Goal: Task Accomplishment & Management: Use online tool/utility

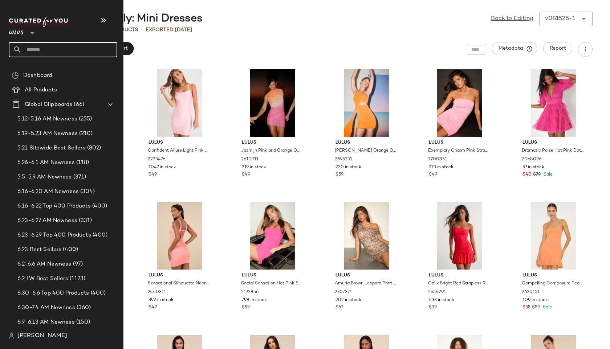
click at [46, 48] on input "text" at bounding box center [69, 49] width 95 height 15
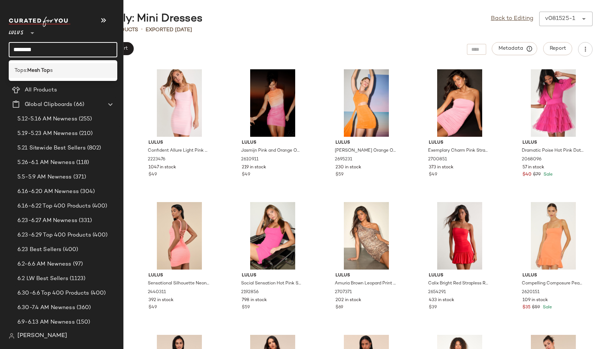
type input "********"
click at [53, 70] on div "Tops: Mesh Top s" at bounding box center [63, 71] width 97 height 8
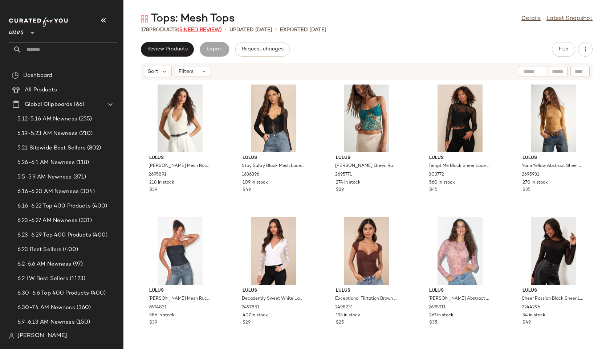
click at [209, 29] on span "(5 Need Review)" at bounding box center [200, 29] width 44 height 5
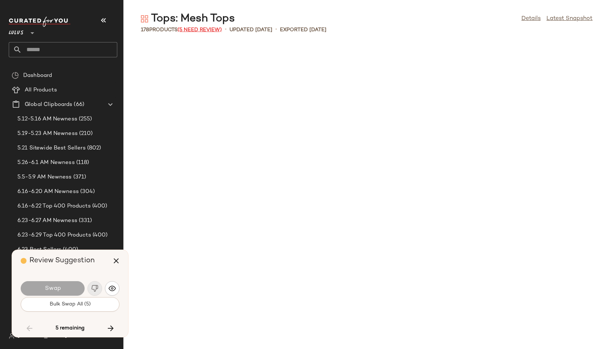
scroll to position [3720, 0]
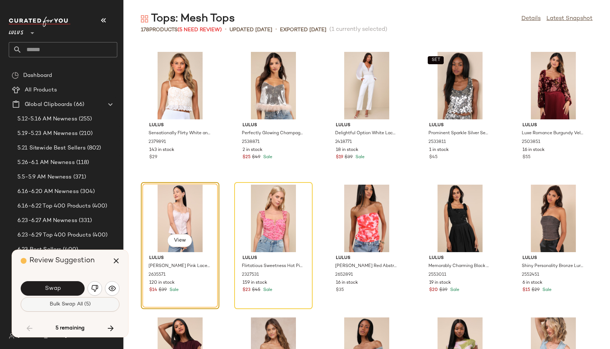
click at [74, 306] on span "Bulk Swap All (5)" at bounding box center [69, 305] width 41 height 6
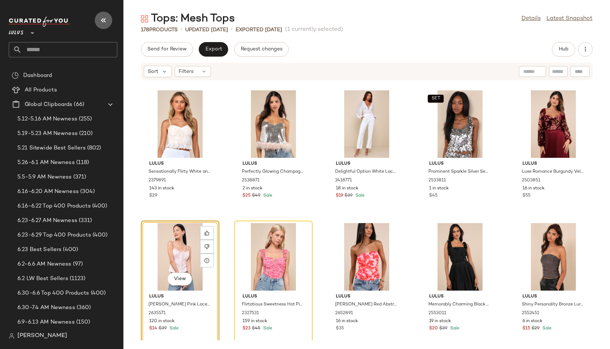
click at [100, 16] on icon "button" at bounding box center [103, 20] width 9 height 9
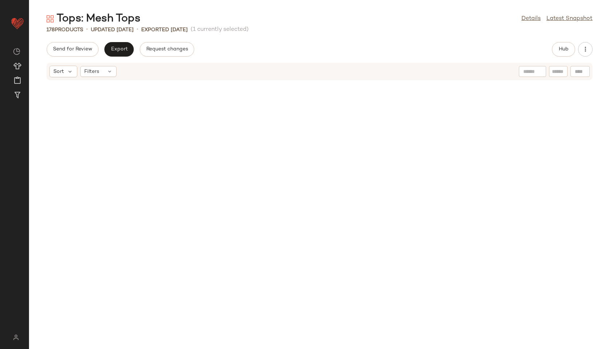
scroll to position [3056, 0]
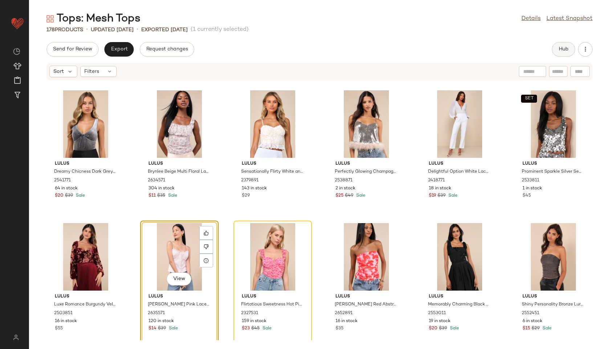
click at [561, 47] on span "Hub" at bounding box center [563, 49] width 10 height 6
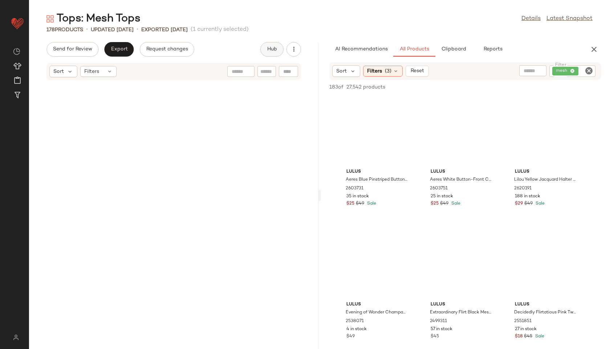
scroll to position [6112, 0]
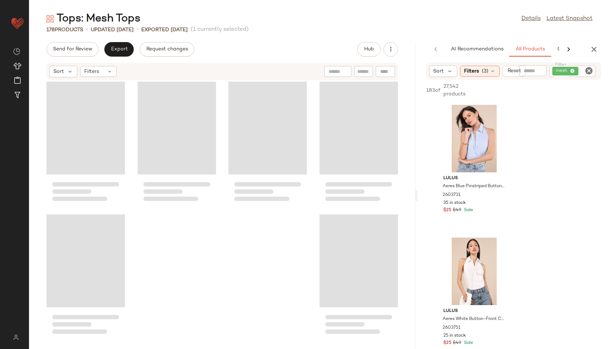
drag, startPoint x: 319, startPoint y: 196, endPoint x: 514, endPoint y: 180, distance: 195.7
click at [514, 180] on div "Tops: Mesh Tops Details Latest Snapshot 178 Products • updated [DATE] • Exporte…" at bounding box center [319, 181] width 581 height 338
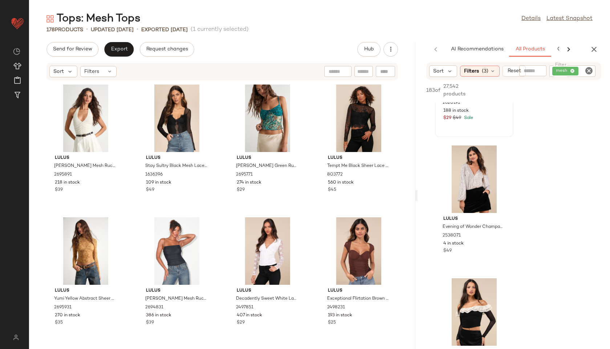
scroll to position [372, 0]
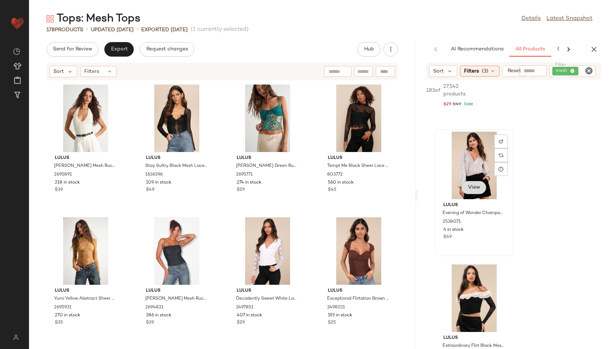
click at [474, 186] on span "View" at bounding box center [474, 188] width 12 height 6
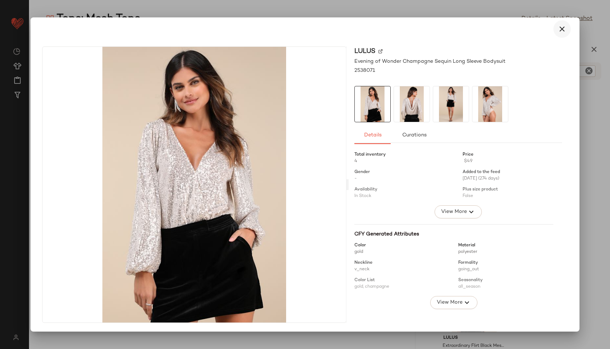
click at [561, 25] on icon "button" at bounding box center [562, 29] width 9 height 9
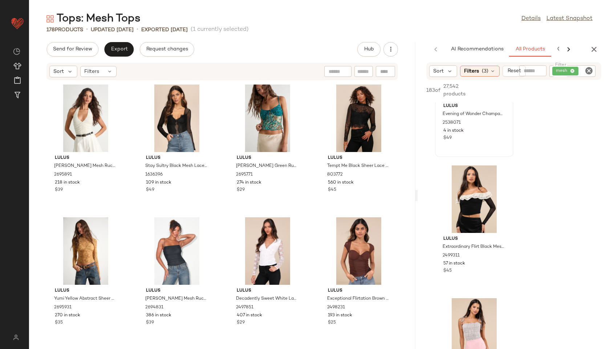
scroll to position [474, 0]
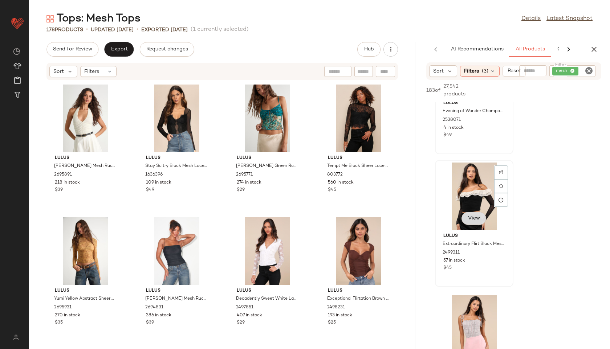
click at [478, 216] on span "View" at bounding box center [474, 219] width 12 height 6
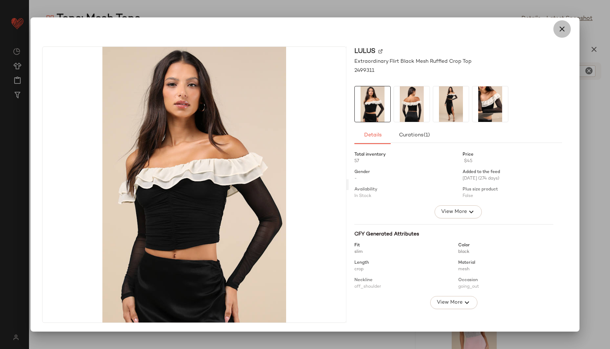
click at [563, 24] on button "button" at bounding box center [561, 28] width 17 height 17
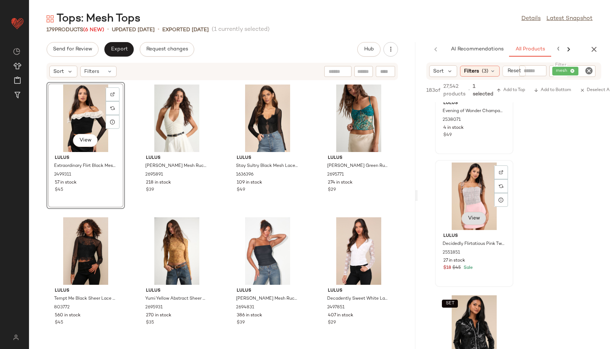
click at [478, 216] on span "View" at bounding box center [474, 219] width 12 height 6
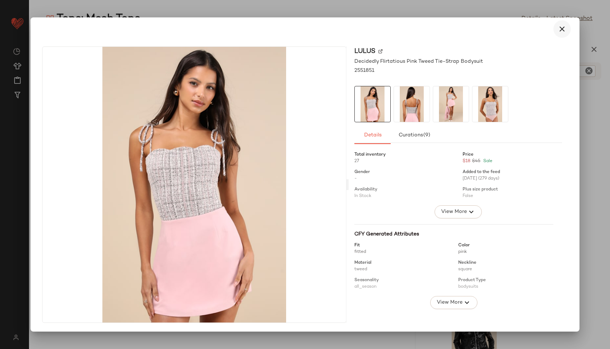
click at [562, 27] on icon "button" at bounding box center [562, 29] width 9 height 9
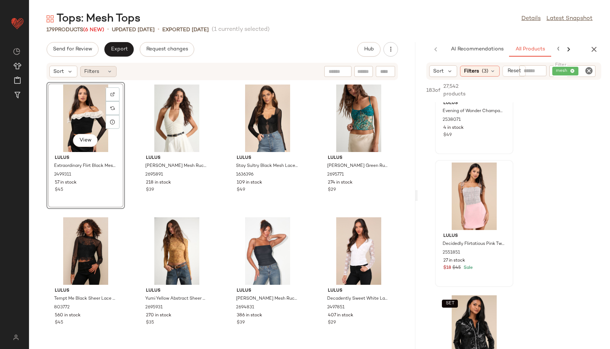
click at [109, 69] on icon at bounding box center [110, 72] width 6 height 6
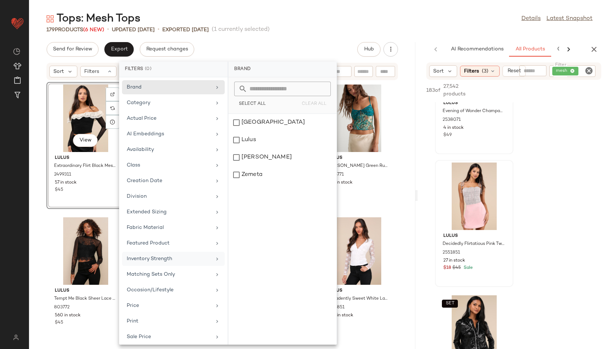
scroll to position [66, 0]
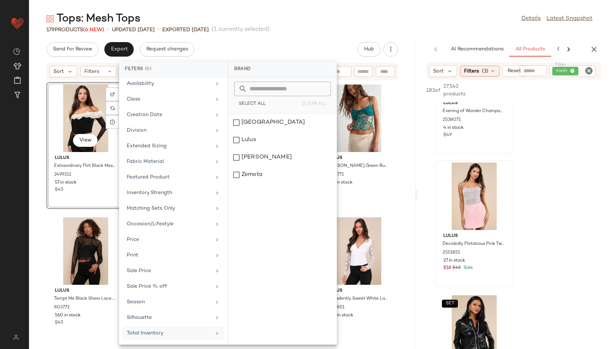
click at [159, 334] on div "Total Inventory" at bounding box center [169, 334] width 85 height 8
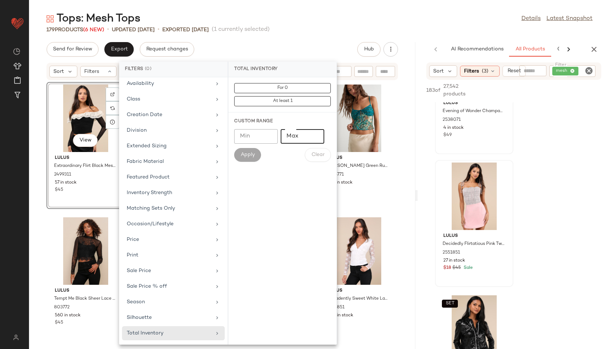
click at [302, 136] on input "Max" at bounding box center [303, 136] width 44 height 15
type input "**"
click at [243, 157] on span "Apply" at bounding box center [247, 155] width 15 height 6
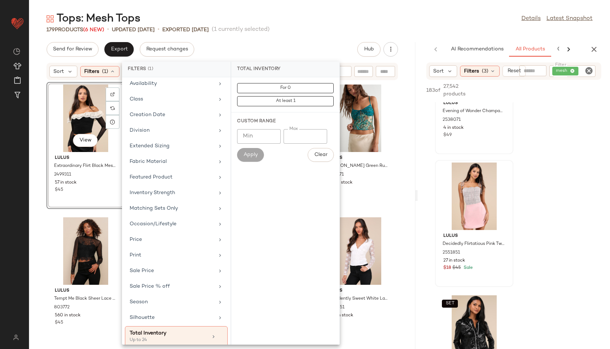
click at [313, 23] on div "Tops: Mesh Tops Details Latest Snapshot" at bounding box center [319, 19] width 581 height 15
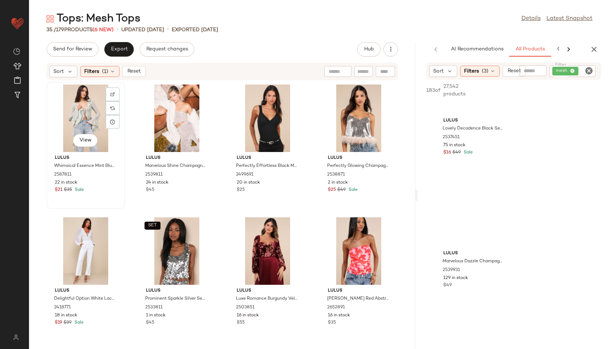
click at [84, 105] on div "View" at bounding box center [85, 119] width 73 height 68
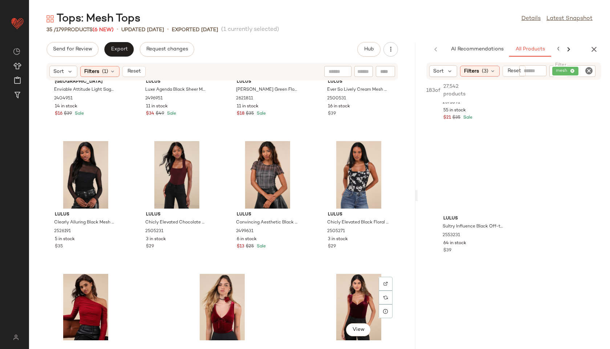
scroll to position [937, 0]
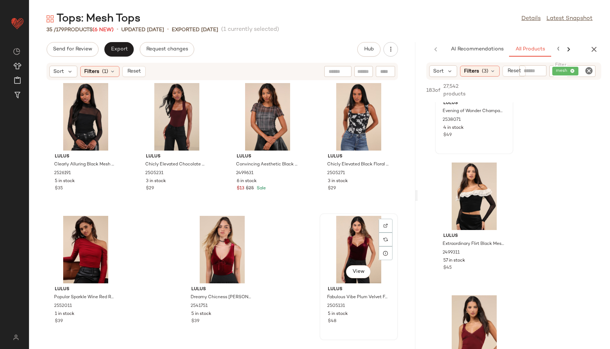
click at [350, 251] on div "View" at bounding box center [358, 250] width 73 height 68
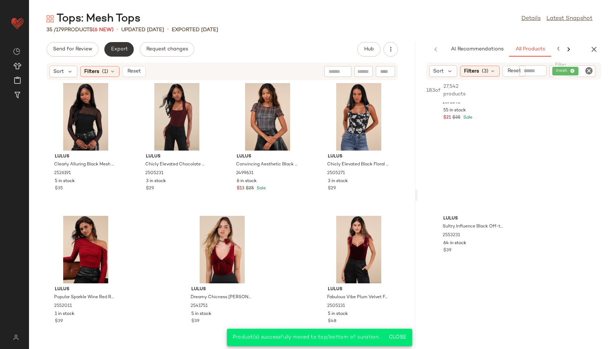
click at [121, 52] on button "Export" at bounding box center [118, 49] width 29 height 15
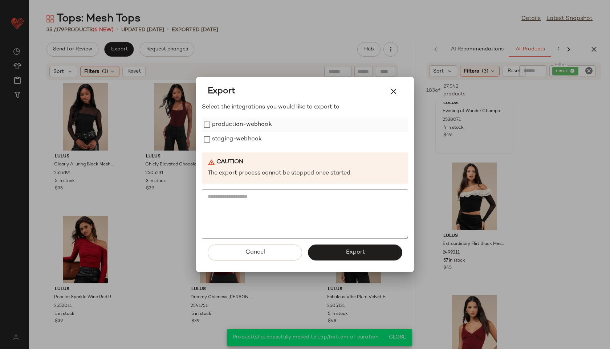
click at [235, 119] on label "production-webhook" at bounding box center [242, 125] width 60 height 15
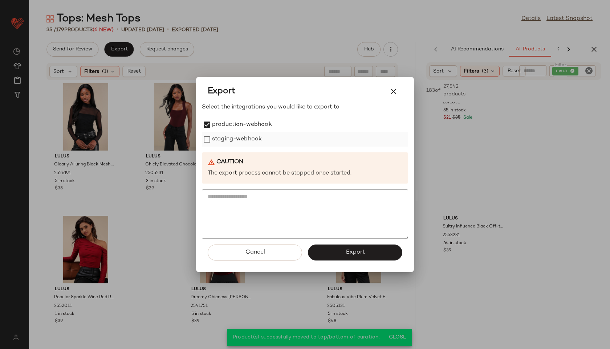
click at [240, 139] on label "staging-webhook" at bounding box center [237, 139] width 50 height 15
click at [348, 252] on span "Export" at bounding box center [354, 252] width 19 height 7
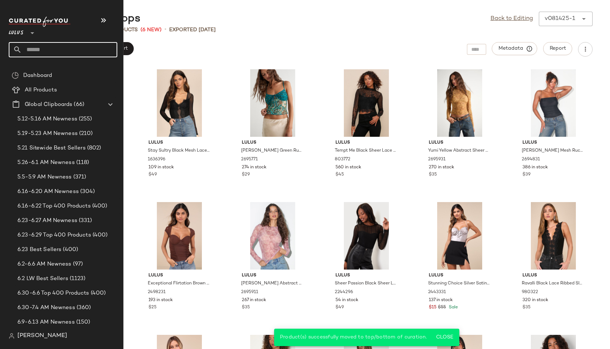
click at [30, 55] on input "text" at bounding box center [69, 49] width 95 height 15
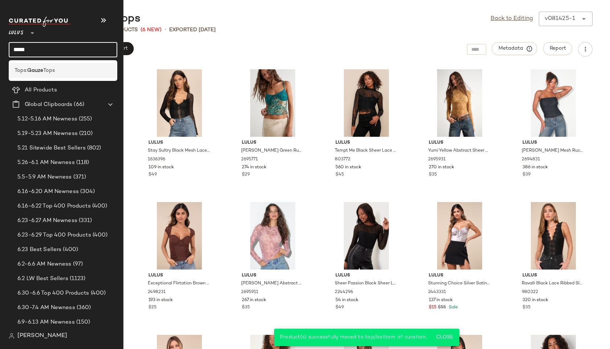
type input "*****"
click at [70, 65] on div "Tops: Gauze Tops" at bounding box center [63, 70] width 109 height 15
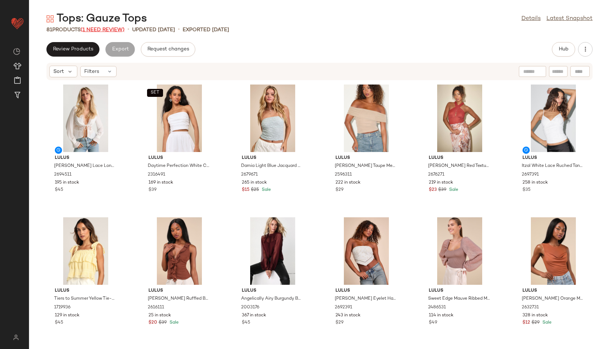
click at [110, 28] on span "(1 Need Review)" at bounding box center [103, 29] width 44 height 5
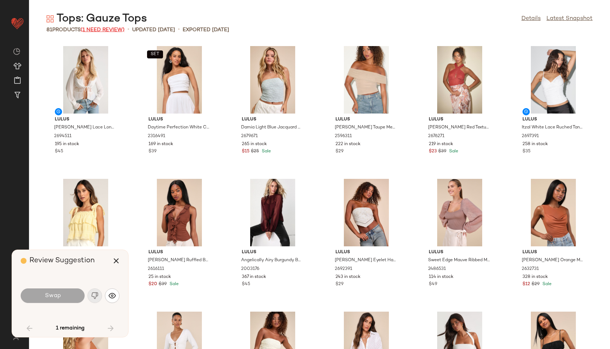
scroll to position [1329, 0]
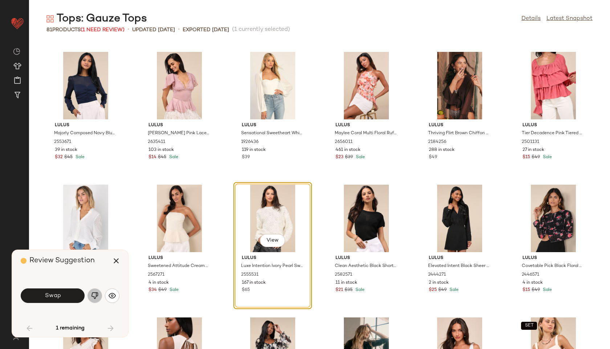
click at [96, 294] on img "button" at bounding box center [94, 295] width 7 height 7
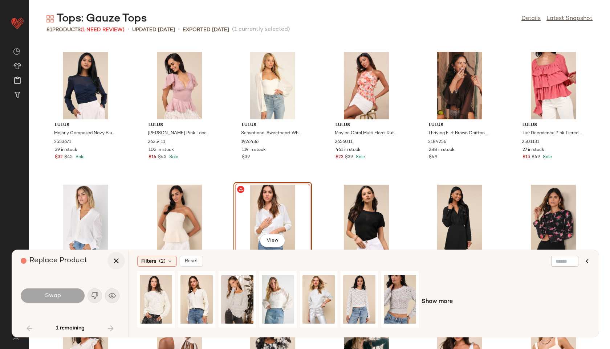
click at [115, 263] on icon "button" at bounding box center [116, 261] width 9 height 9
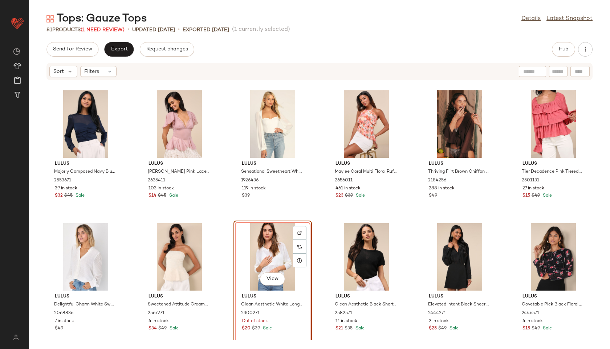
click at [262, 261] on div "View" at bounding box center [272, 257] width 73 height 68
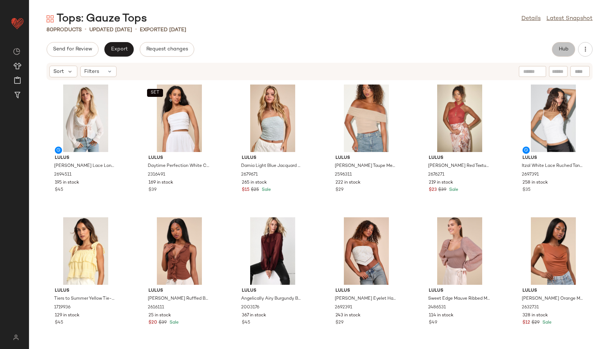
click at [563, 45] on button "Hub" at bounding box center [563, 49] width 23 height 15
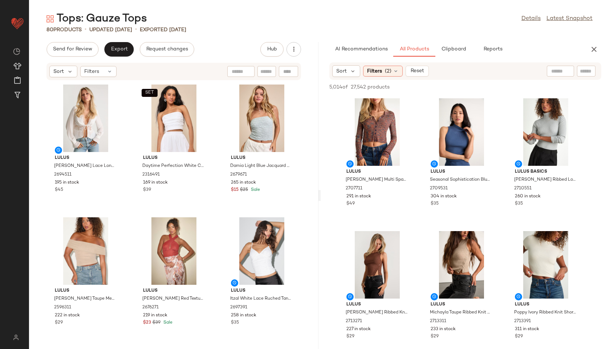
click at [558, 71] on input "text" at bounding box center [560, 72] width 19 height 8
type input "*****"
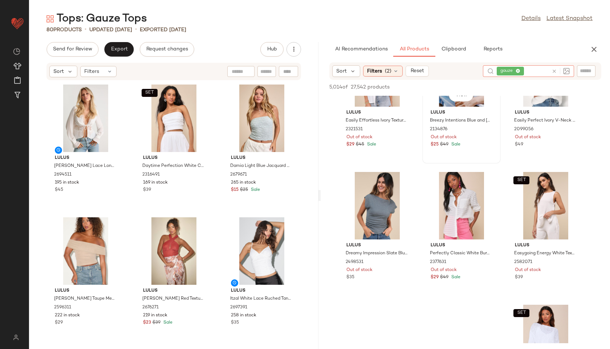
scroll to position [61, 0]
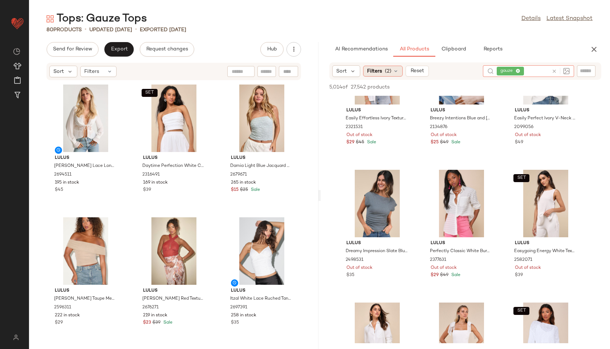
click at [386, 71] on span "(2)" at bounding box center [388, 72] width 7 height 8
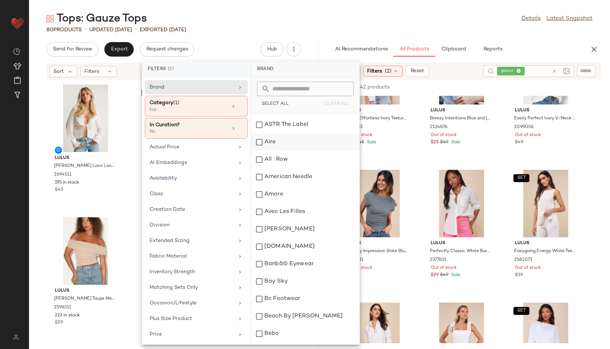
scroll to position [69, 0]
click at [190, 258] on div "Fabric Material" at bounding box center [192, 257] width 85 height 8
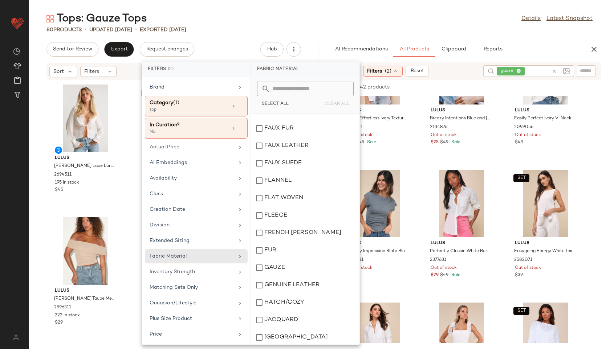
scroll to position [355, 0]
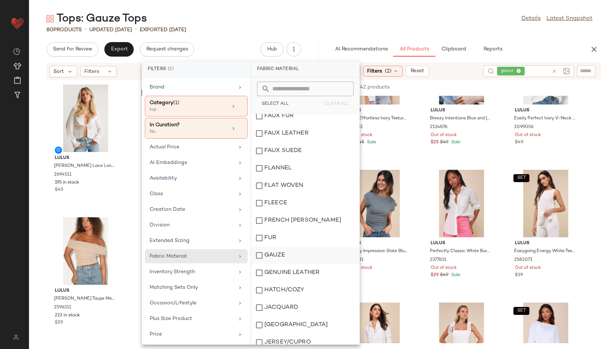
click at [274, 254] on div "GAUZE" at bounding box center [305, 255] width 108 height 17
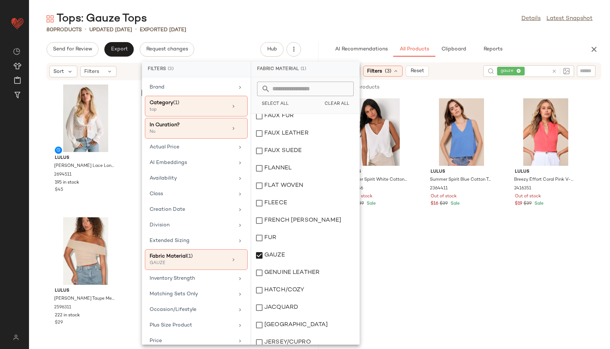
click at [555, 72] on icon at bounding box center [553, 71] width 5 height 5
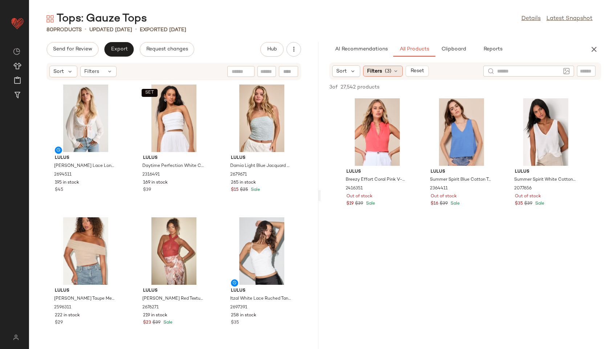
click at [390, 70] on span "(3)" at bounding box center [388, 72] width 7 height 8
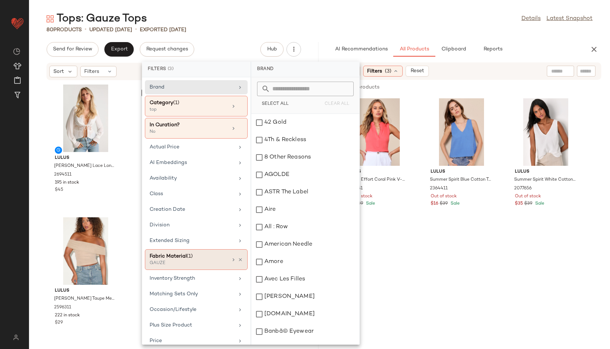
scroll to position [101, 0]
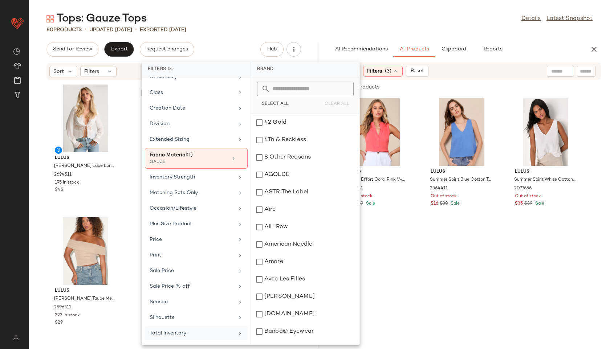
click at [195, 338] on div "Total Inventory" at bounding box center [196, 333] width 103 height 14
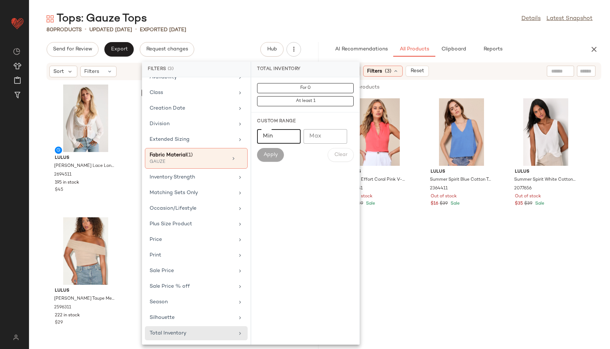
click at [284, 136] on input "Min" at bounding box center [279, 136] width 44 height 15
type input "**"
click at [268, 158] on button "Apply" at bounding box center [270, 155] width 27 height 14
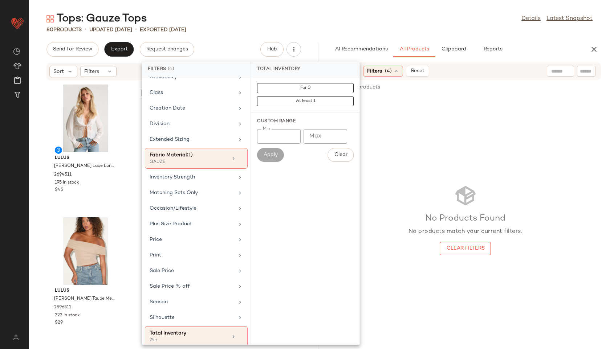
click at [334, 28] on div "80 Products • updated [DATE] • Exported [DATE]" at bounding box center [319, 29] width 581 height 7
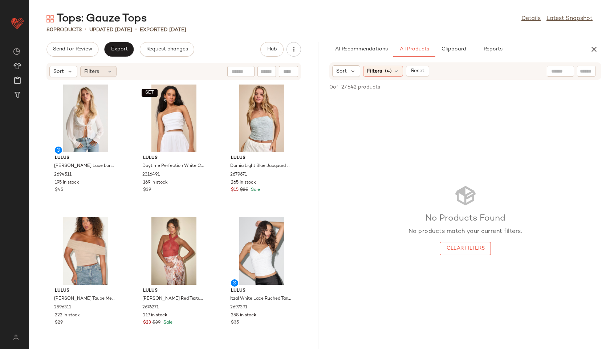
click at [98, 73] on span "Filters" at bounding box center [91, 72] width 15 height 8
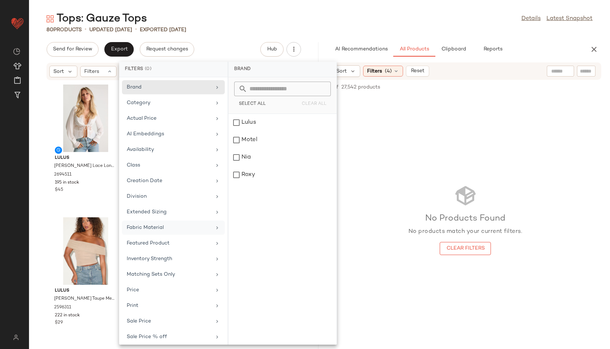
scroll to position [50, 0]
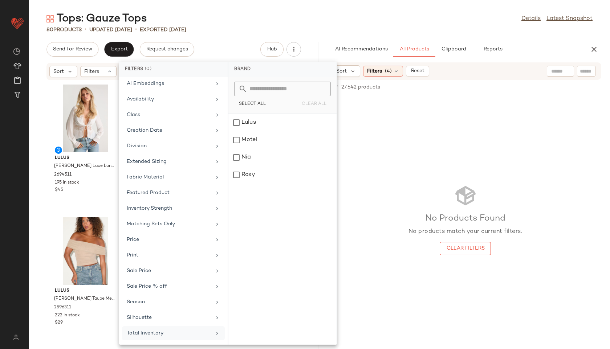
click at [155, 338] on div "Total Inventory" at bounding box center [173, 333] width 103 height 14
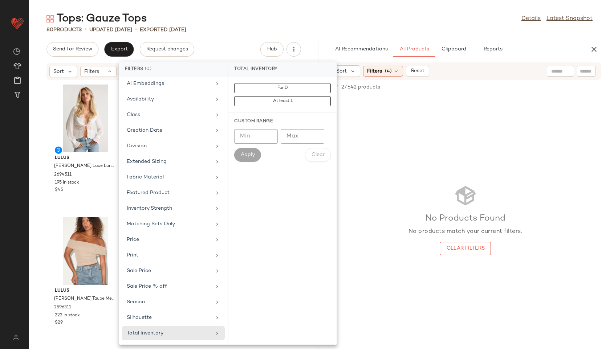
click at [296, 133] on input "Max" at bounding box center [303, 136] width 44 height 15
type input "**"
click at [254, 154] on span "Apply" at bounding box center [247, 155] width 15 height 6
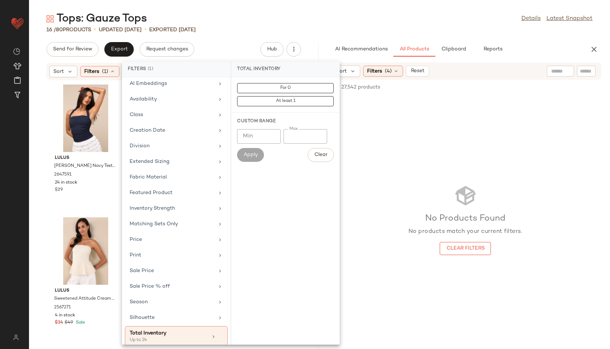
click at [224, 23] on div "Tops: Gauze Tops Details Latest Snapshot" at bounding box center [319, 19] width 581 height 15
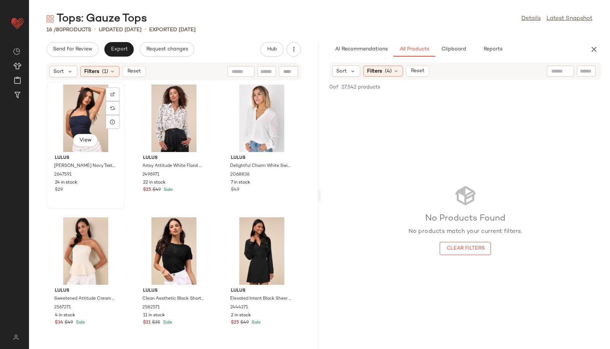
click at [76, 107] on div "View" at bounding box center [85, 119] width 73 height 68
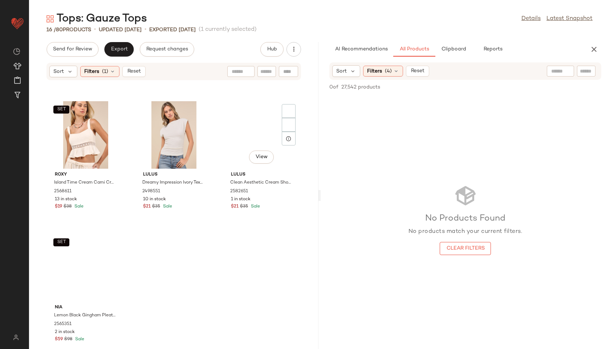
scroll to position [539, 0]
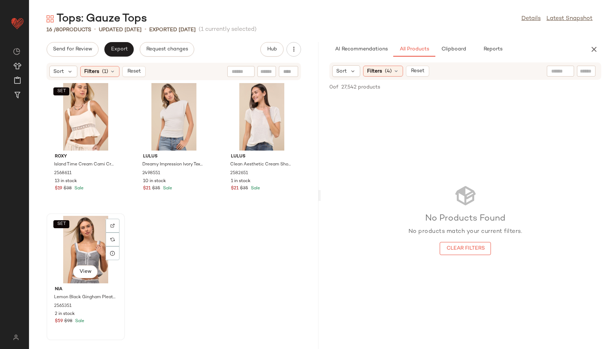
click at [77, 251] on div "SET View" at bounding box center [85, 250] width 73 height 68
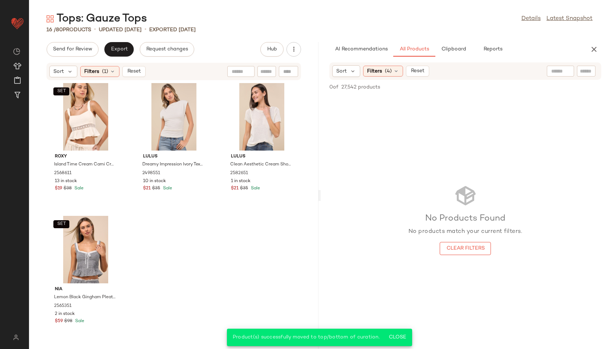
click at [121, 37] on div "Tops: Gauze Tops Details Latest Snapshot 16 / 80 Products • updated [DATE] • Ex…" at bounding box center [319, 181] width 581 height 338
click at [121, 49] on span "Export" at bounding box center [118, 49] width 17 height 6
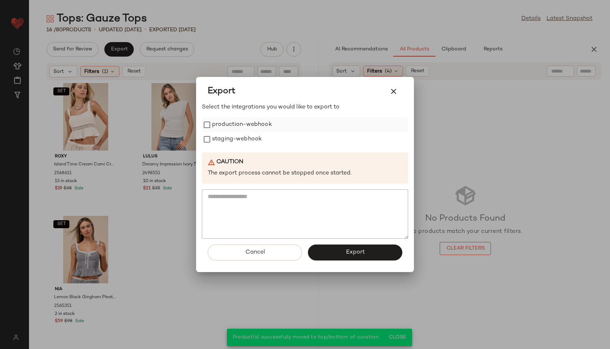
click at [228, 123] on label "production-webhook" at bounding box center [242, 125] width 60 height 15
click at [231, 138] on label "staging-webhook" at bounding box center [237, 139] width 50 height 15
click at [337, 248] on button "Export" at bounding box center [355, 253] width 94 height 16
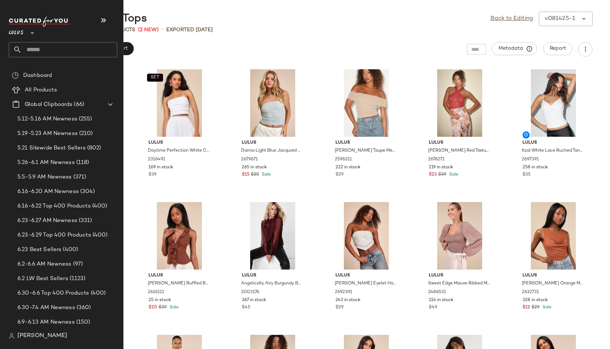
click at [53, 45] on input "text" at bounding box center [69, 49] width 95 height 15
type input "********"
click at [42, 47] on input "text" at bounding box center [69, 49] width 95 height 15
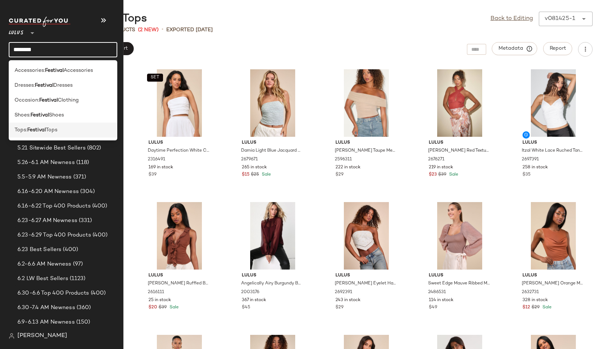
type input "********"
click at [29, 129] on b "Festival" at bounding box center [36, 130] width 19 height 8
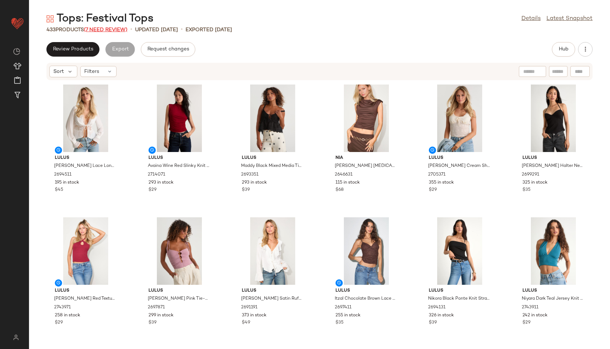
click at [105, 28] on span "(7 Need Review)" at bounding box center [106, 29] width 44 height 5
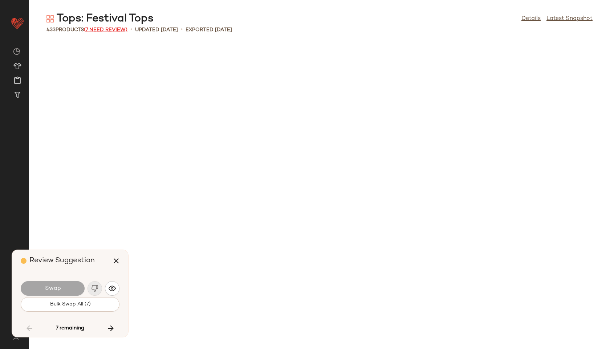
scroll to position [7972, 0]
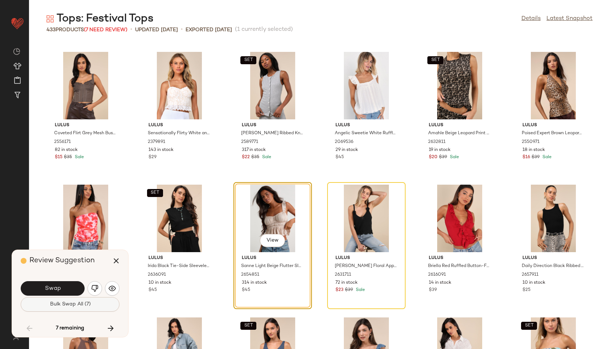
click at [67, 299] on button "Bulk Swap All (7)" at bounding box center [70, 304] width 99 height 15
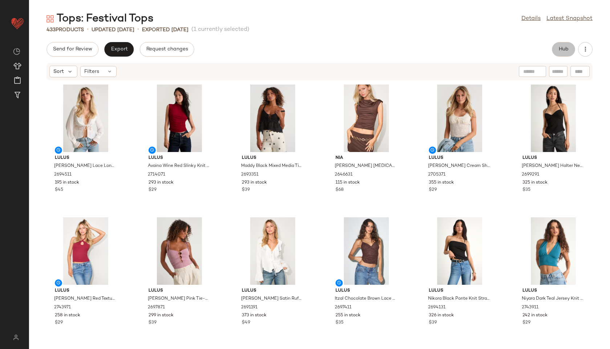
click at [555, 50] on button "Hub" at bounding box center [563, 49] width 23 height 15
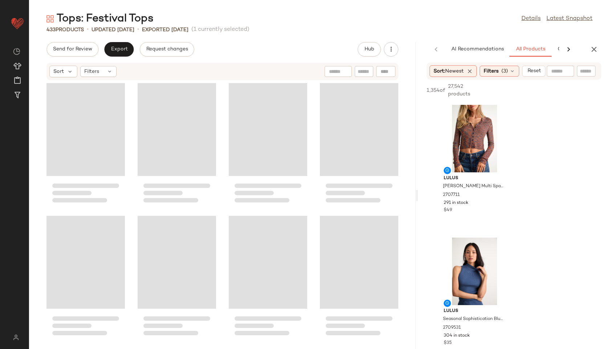
drag, startPoint x: 320, startPoint y: 196, endPoint x: 449, endPoint y: 201, distance: 129.0
click at [449, 201] on div "Tops: Festival Tops Details Latest Snapshot 433 Products • updated [DATE] • Exp…" at bounding box center [319, 181] width 581 height 338
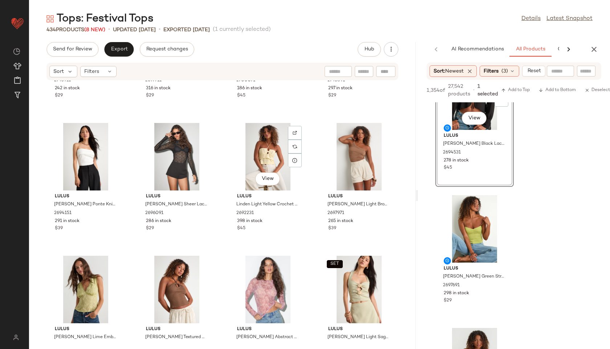
scroll to position [499, 0]
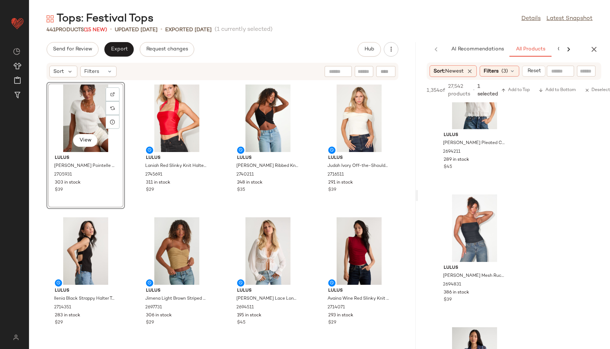
scroll to position [6289, 0]
click at [122, 51] on span "Export" at bounding box center [118, 49] width 17 height 6
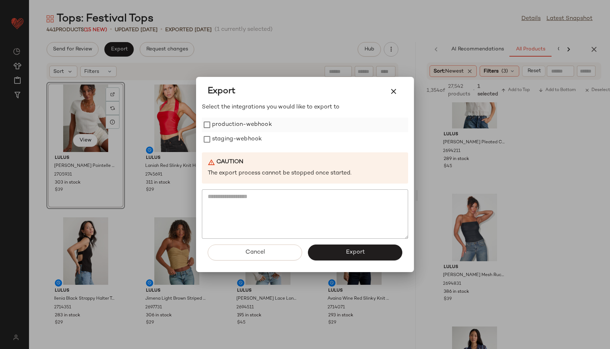
click at [259, 126] on label "production-webhook" at bounding box center [242, 125] width 60 height 15
click at [255, 139] on label "staging-webhook" at bounding box center [237, 139] width 50 height 15
click at [342, 259] on button "Export" at bounding box center [355, 253] width 94 height 16
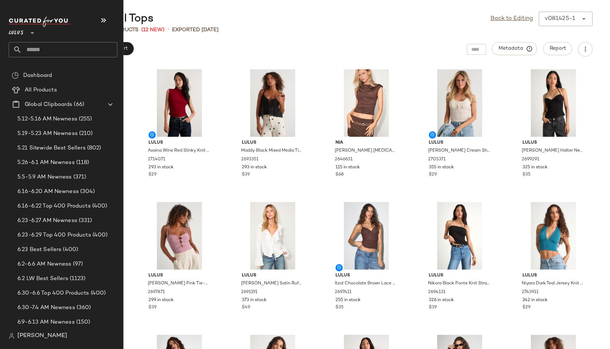
click at [35, 48] on input "text" at bounding box center [69, 49] width 95 height 15
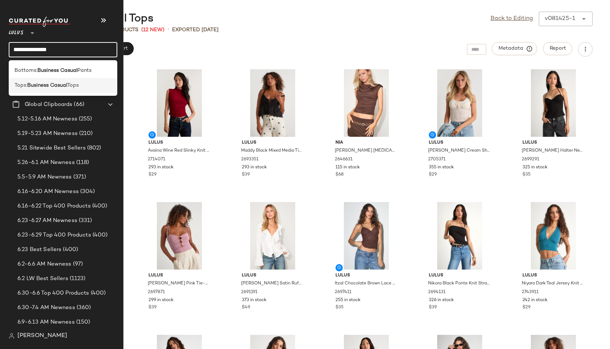
type input "**********"
click at [52, 90] on div "Tops: Business Casual Tops" at bounding box center [63, 85] width 109 height 15
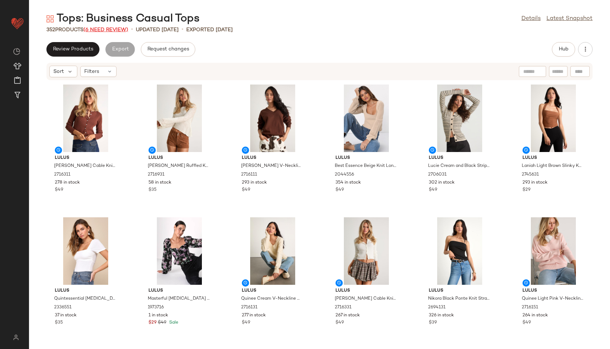
click at [119, 31] on span "(6 Need Review)" at bounding box center [105, 29] width 45 height 5
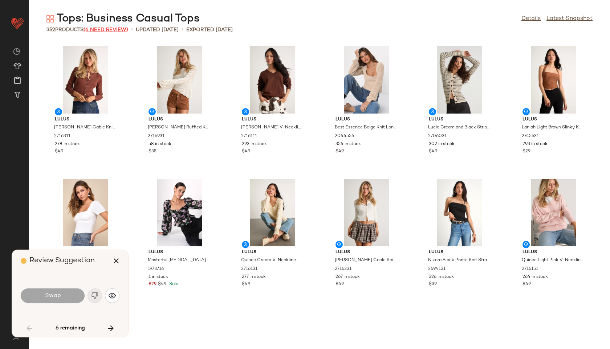
scroll to position [797, 0]
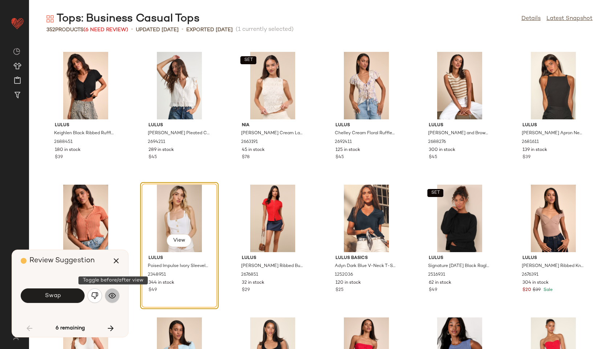
click at [113, 294] on img "button" at bounding box center [112, 295] width 7 height 7
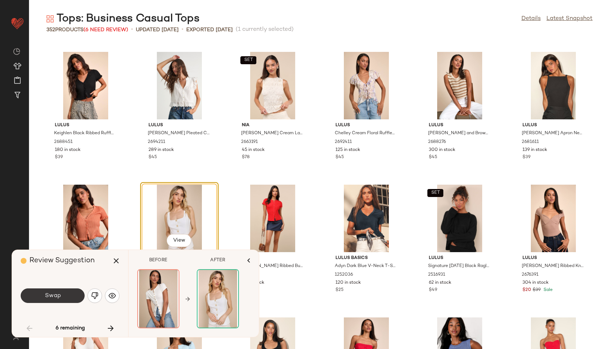
click at [66, 295] on button "Swap" at bounding box center [53, 296] width 64 height 15
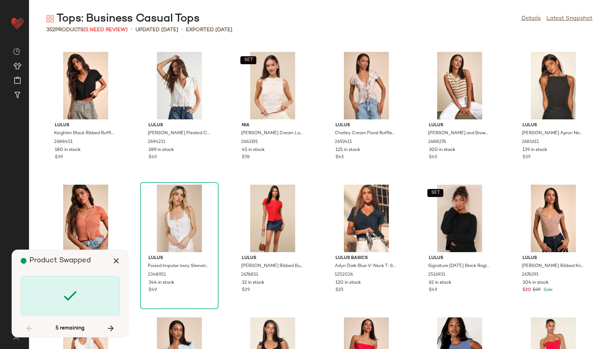
scroll to position [5713, 0]
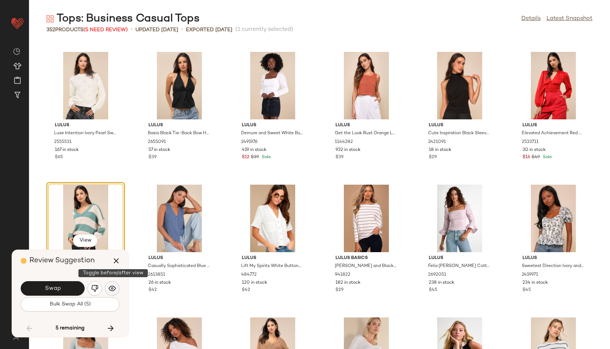
click at [111, 288] on img "button" at bounding box center [112, 288] width 7 height 7
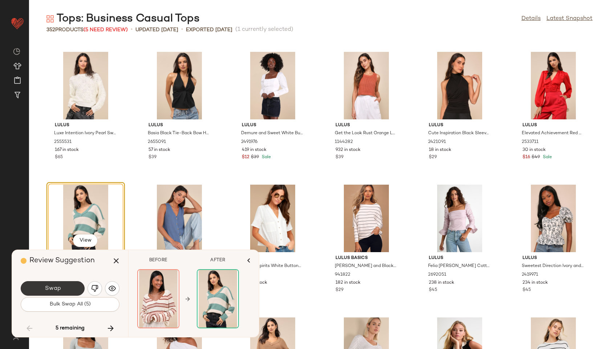
click at [65, 289] on button "Swap" at bounding box center [53, 288] width 64 height 15
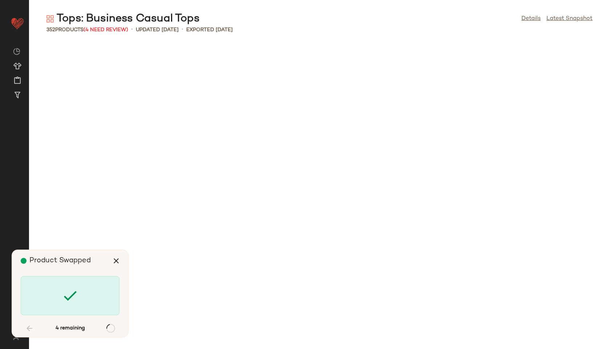
scroll to position [6909, 0]
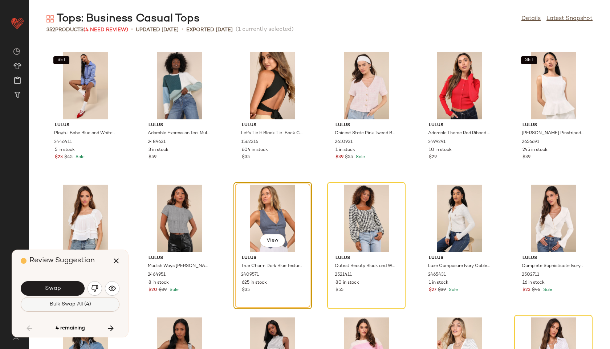
click at [90, 302] on span "Bulk Swap All (4)" at bounding box center [70, 305] width 42 height 6
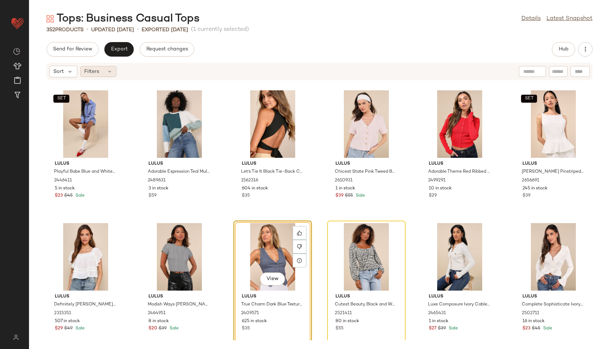
click at [107, 76] on div "Filters" at bounding box center [98, 71] width 36 height 11
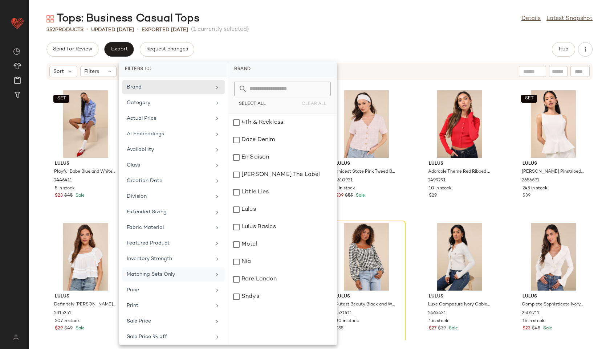
scroll to position [50, 0]
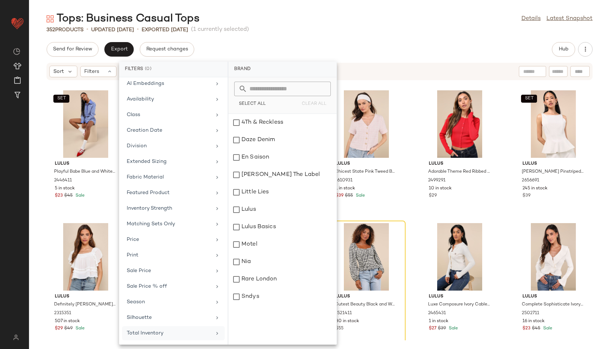
click at [174, 334] on div "Total Inventory" at bounding box center [169, 334] width 85 height 8
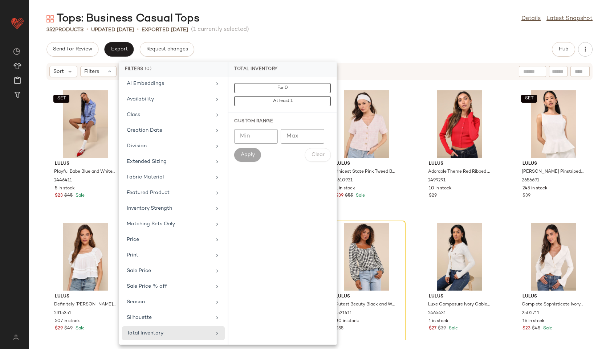
click at [305, 140] on input "Max" at bounding box center [303, 136] width 44 height 15
type input "**"
click at [250, 155] on span "Apply" at bounding box center [247, 155] width 15 height 6
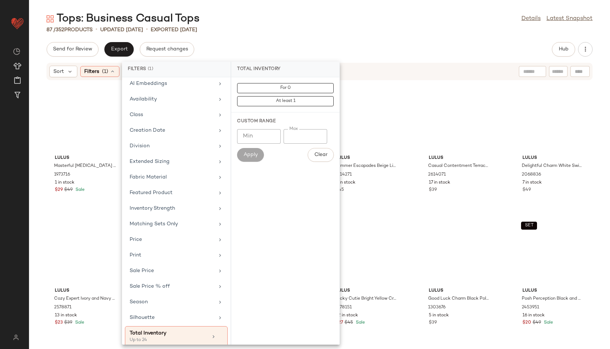
click at [326, 33] on div "87 / 352 Products • updated [DATE] • Exported [DATE]" at bounding box center [319, 29] width 581 height 7
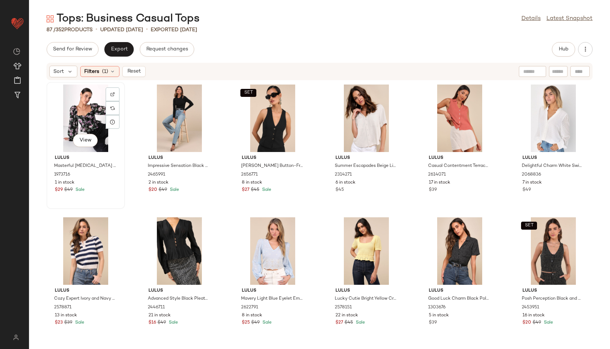
click at [77, 108] on div "View" at bounding box center [85, 119] width 73 height 68
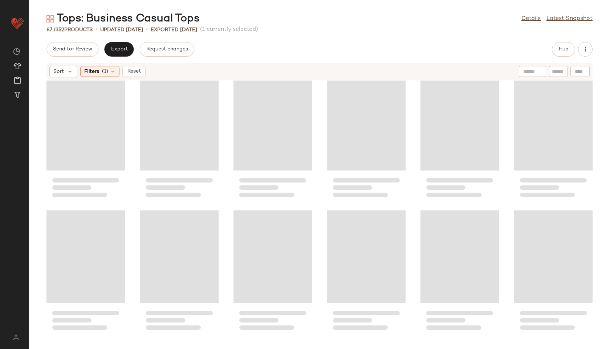
scroll to position [1735, 0]
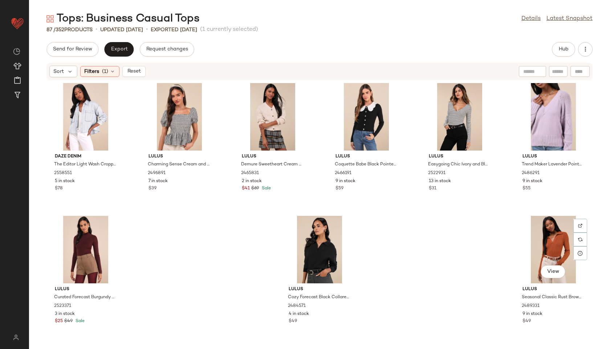
click at [533, 261] on div "View" at bounding box center [553, 250] width 73 height 68
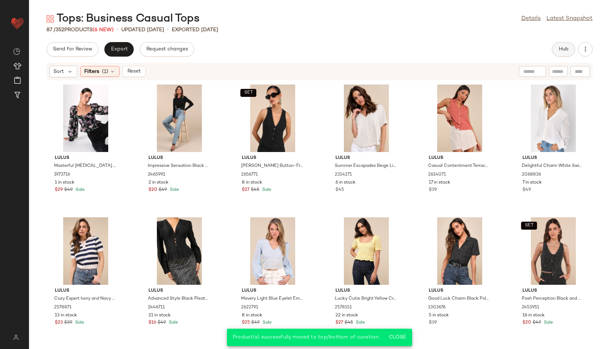
click at [558, 50] on span "Hub" at bounding box center [563, 49] width 10 height 6
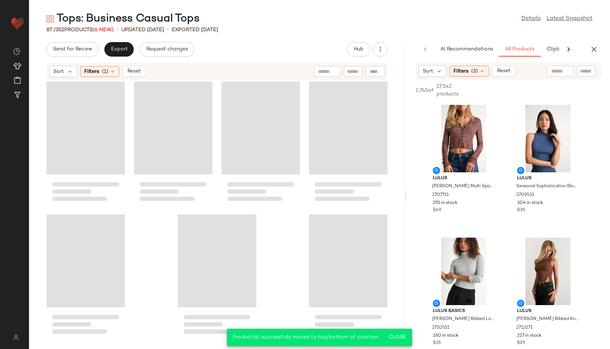
scroll to position [2665, 0]
drag, startPoint x: 319, startPoint y: 197, endPoint x: 527, endPoint y: 217, distance: 208.2
click at [527, 217] on div "Tops: Business Casual Tops Details Latest Snapshot 87 / 352 Products (6 New) • …" at bounding box center [319, 181] width 581 height 338
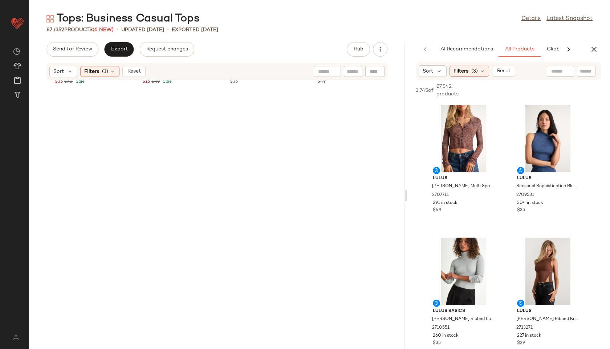
scroll to position [0, 0]
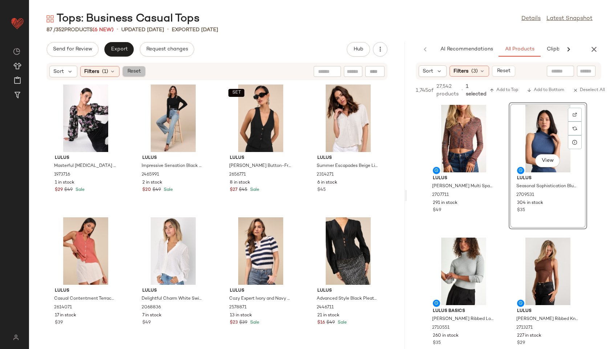
click at [135, 71] on span "Reset" at bounding box center [134, 72] width 14 height 6
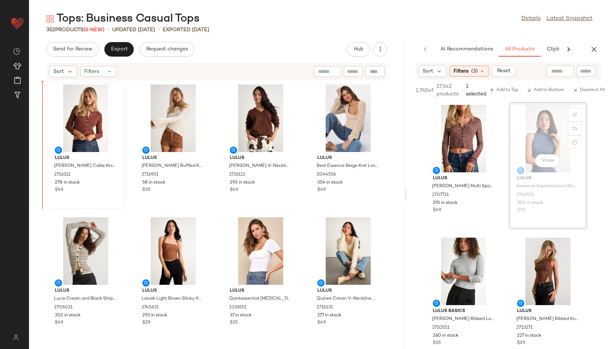
drag, startPoint x: 538, startPoint y: 133, endPoint x: 83, endPoint y: 134, distance: 455.6
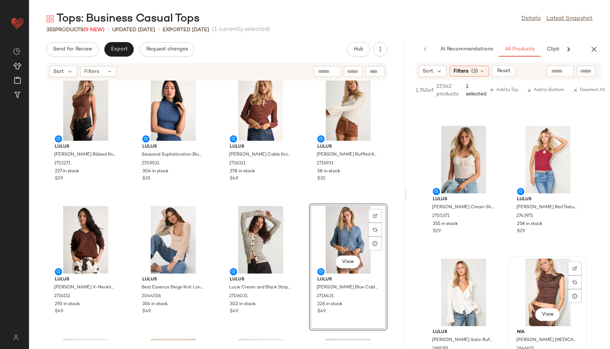
scroll to position [1705, 0]
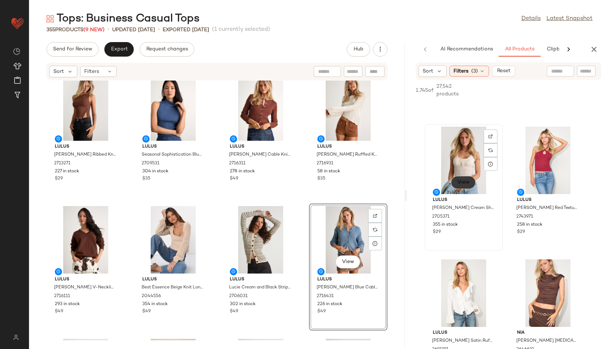
click at [459, 180] on span "View" at bounding box center [463, 183] width 12 height 6
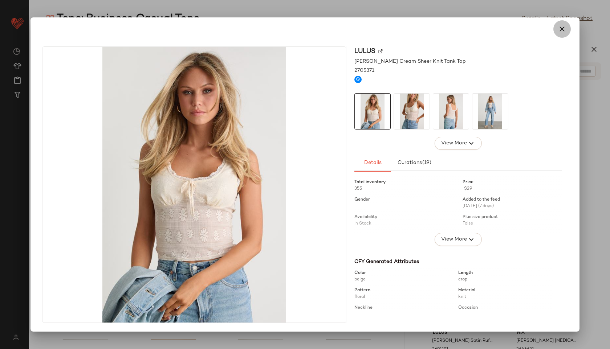
click at [566, 30] on icon "button" at bounding box center [562, 29] width 9 height 9
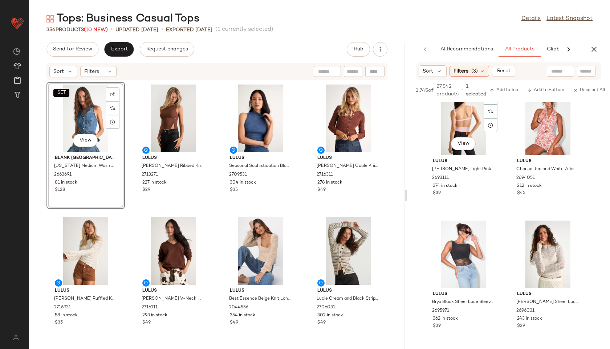
scroll to position [5472, 0]
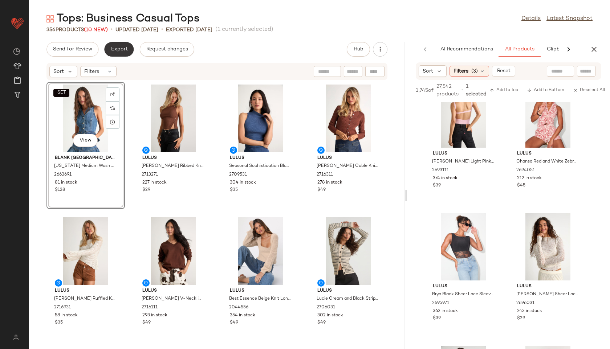
click at [113, 53] on button "Export" at bounding box center [118, 49] width 29 height 15
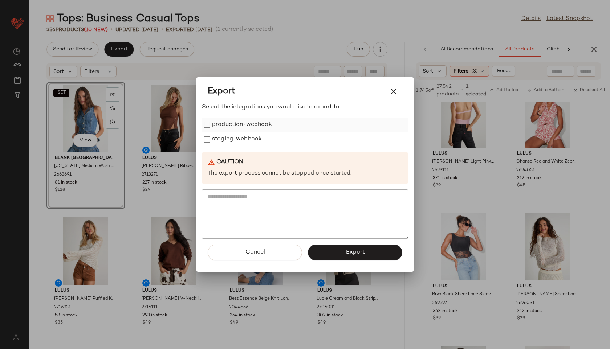
click at [228, 126] on label "production-webhook" at bounding box center [242, 125] width 60 height 15
click at [229, 137] on label "staging-webhook" at bounding box center [237, 139] width 50 height 15
click at [328, 244] on div "Cancel Export" at bounding box center [305, 255] width 206 height 33
click at [339, 249] on button "Export" at bounding box center [355, 253] width 94 height 16
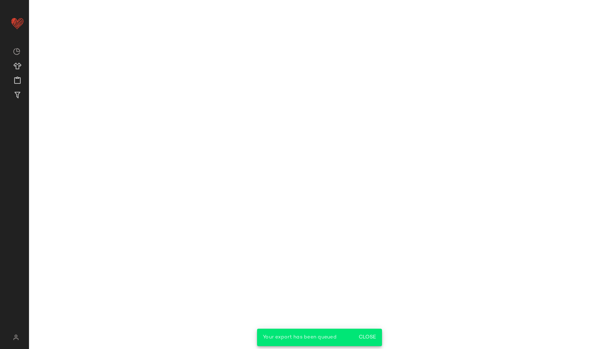
scroll to position [10920, 0]
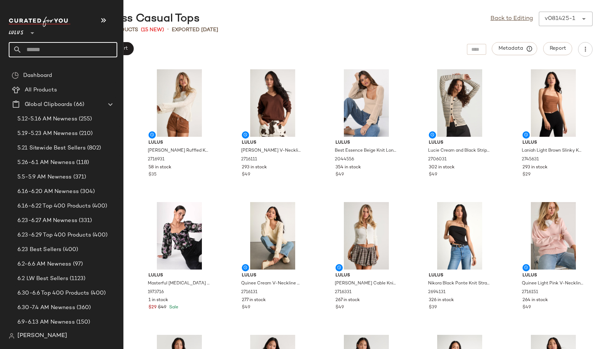
click at [29, 49] on input "text" at bounding box center [69, 49] width 95 height 15
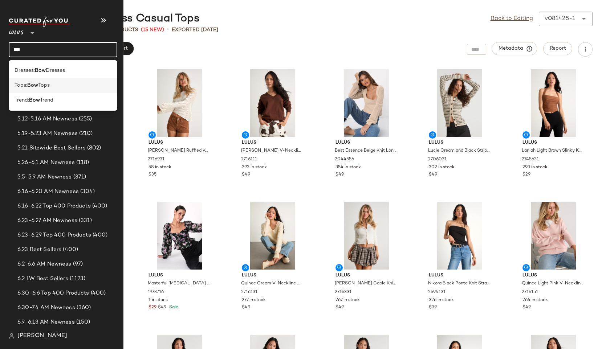
type input "***"
click at [31, 86] on b "Bow" at bounding box center [32, 86] width 11 height 8
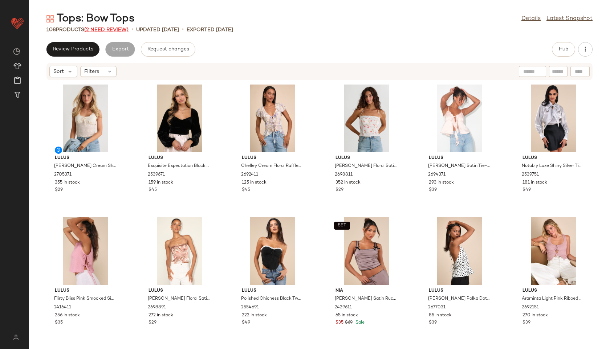
click at [107, 27] on span "(2 Need Review)" at bounding box center [106, 29] width 44 height 5
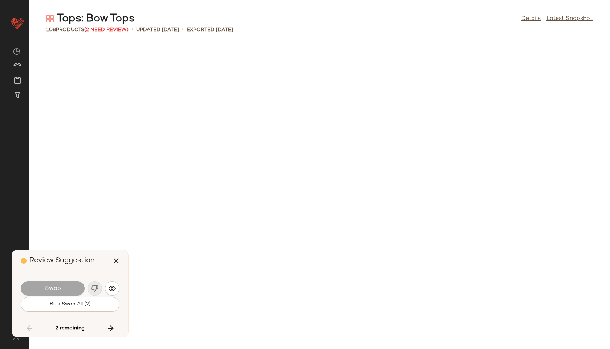
scroll to position [1860, 0]
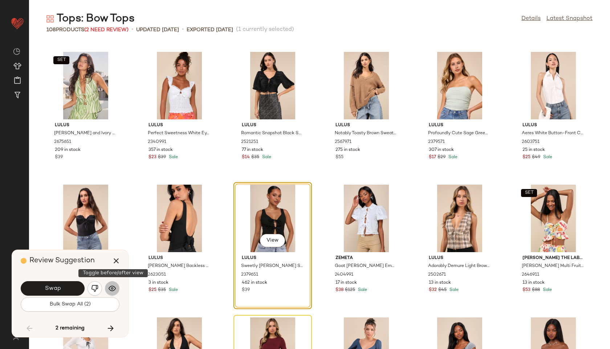
click at [114, 290] on img "button" at bounding box center [112, 288] width 7 height 7
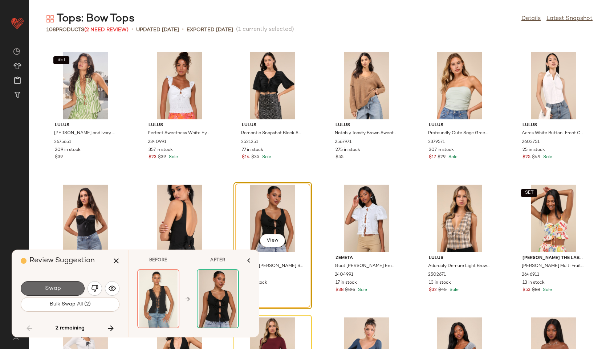
click at [71, 286] on button "Swap" at bounding box center [53, 288] width 64 height 15
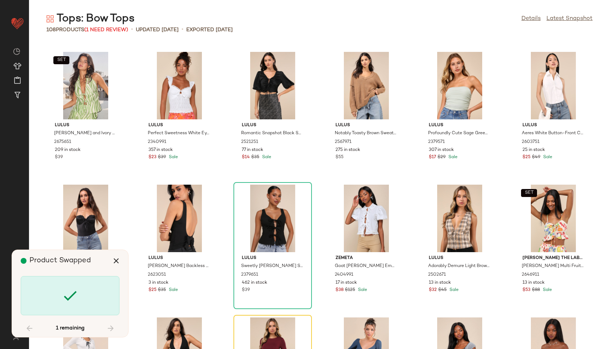
scroll to position [1993, 0]
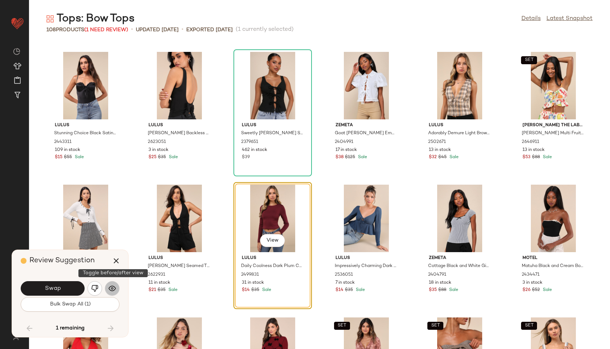
click at [119, 288] on button "button" at bounding box center [112, 288] width 15 height 15
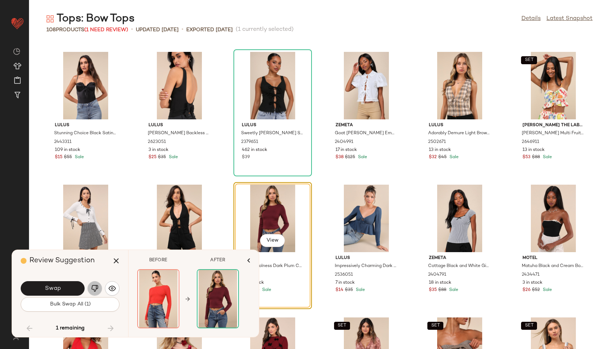
click at [96, 289] on img "button" at bounding box center [94, 288] width 7 height 7
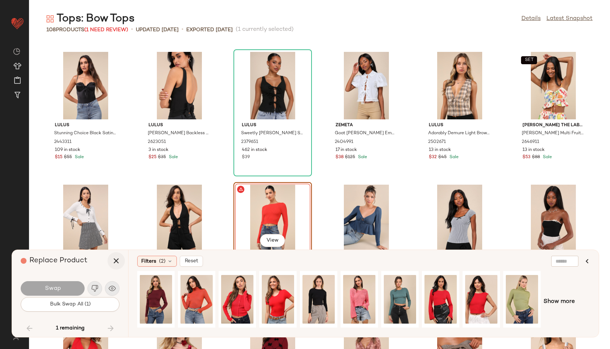
click at [118, 258] on icon "button" at bounding box center [116, 261] width 9 height 9
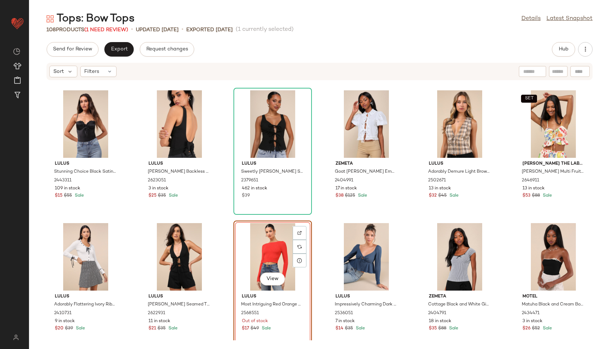
click at [264, 259] on div "View" at bounding box center [272, 257] width 73 height 68
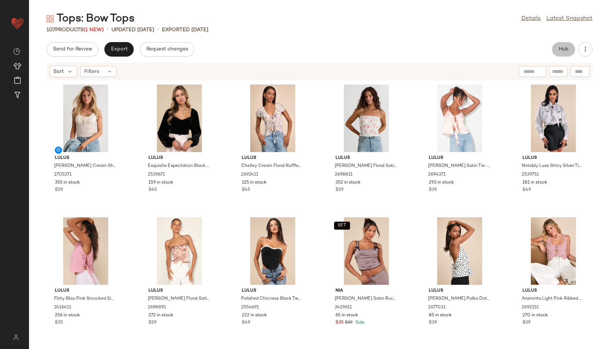
click at [561, 49] on span "Hub" at bounding box center [563, 49] width 10 height 6
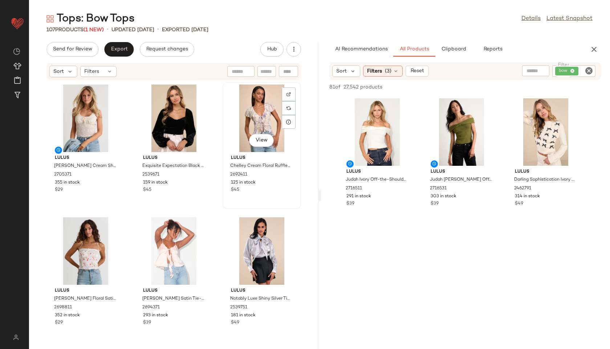
scroll to position [1, 0]
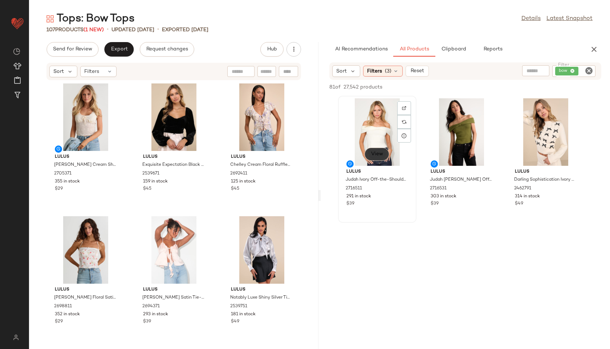
click at [381, 150] on button "View" at bounding box center [376, 154] width 25 height 13
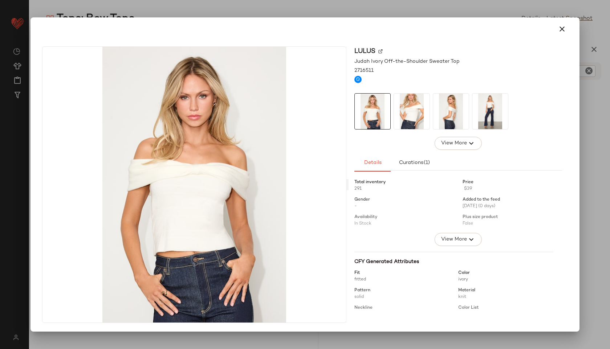
click at [410, 120] on img at bounding box center [412, 112] width 36 height 36
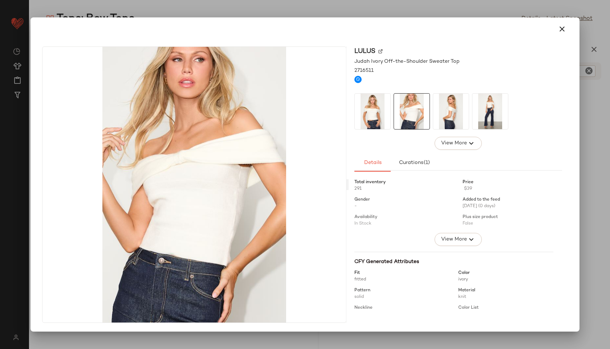
click at [460, 107] on img at bounding box center [451, 112] width 36 height 36
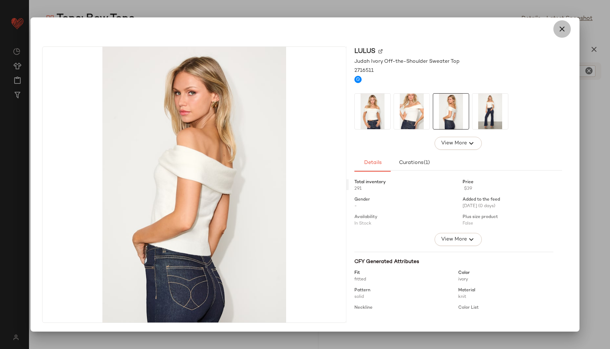
click at [564, 32] on icon "button" at bounding box center [562, 29] width 9 height 9
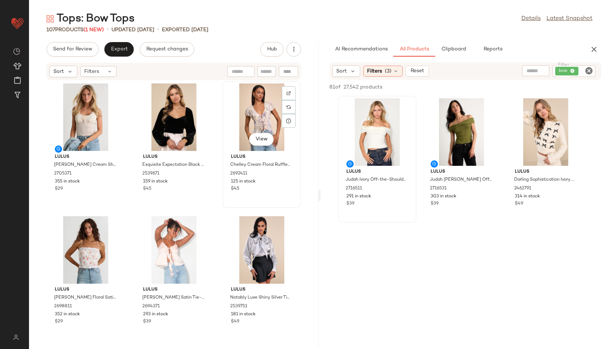
scroll to position [0, 0]
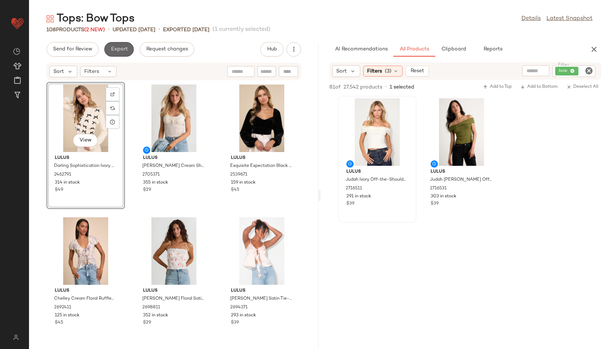
click at [116, 50] on span "Export" at bounding box center [118, 49] width 17 height 6
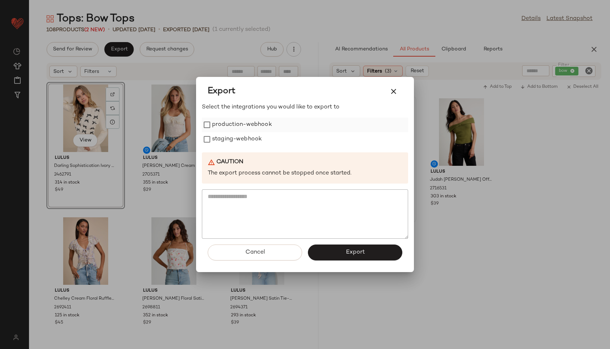
click at [256, 122] on label "production-webhook" at bounding box center [242, 125] width 60 height 15
click at [253, 136] on label "staging-webhook" at bounding box center [237, 139] width 50 height 15
click at [348, 246] on button "Export" at bounding box center [355, 253] width 94 height 16
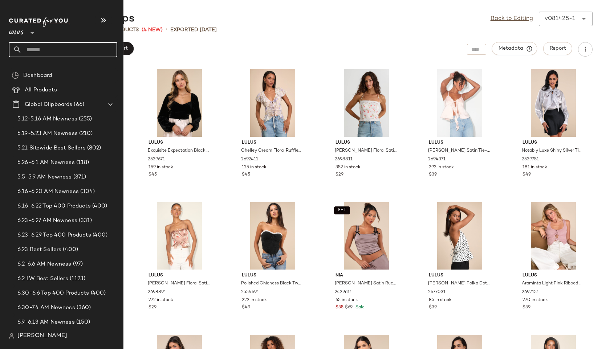
click at [40, 49] on input "text" at bounding box center [69, 49] width 95 height 15
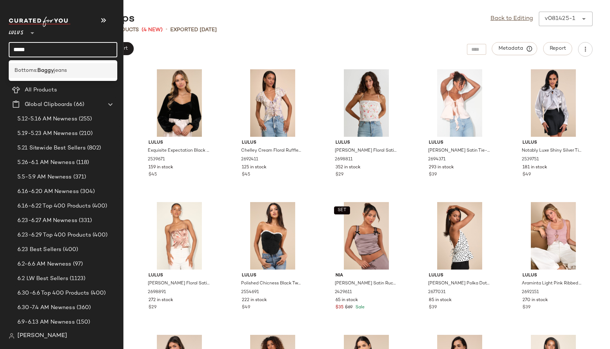
type input "*****"
click at [22, 69] on span "Bottoms:" at bounding box center [26, 71] width 23 height 8
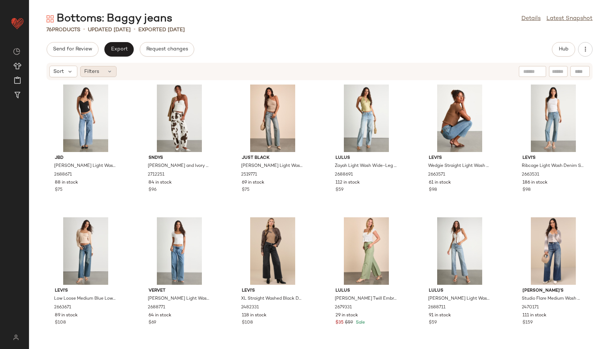
click at [112, 69] on div "Filters" at bounding box center [98, 71] width 36 height 11
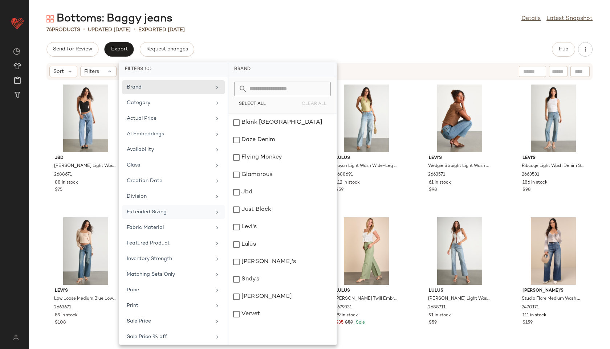
scroll to position [50, 0]
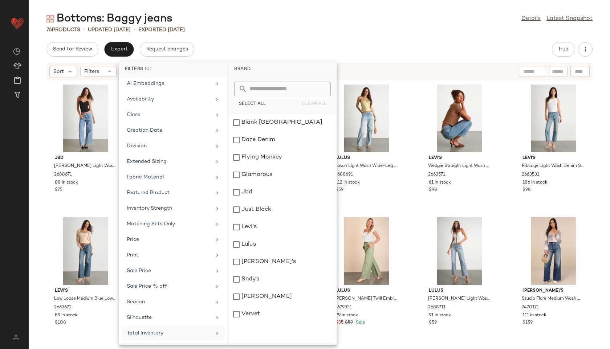
click at [151, 328] on div "Total Inventory" at bounding box center [173, 333] width 103 height 14
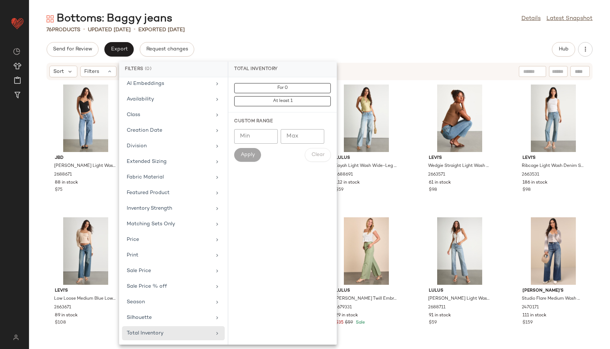
click at [292, 133] on input "Max" at bounding box center [303, 136] width 44 height 15
type input "**"
click at [253, 152] on span "Apply" at bounding box center [247, 155] width 15 height 6
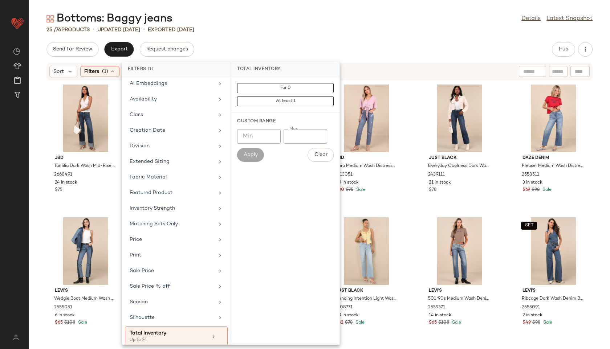
click at [293, 38] on div "Bottoms: Baggy jeans Details Latest Snapshot 25 / 76 Products • updated [DATE] …" at bounding box center [319, 181] width 581 height 338
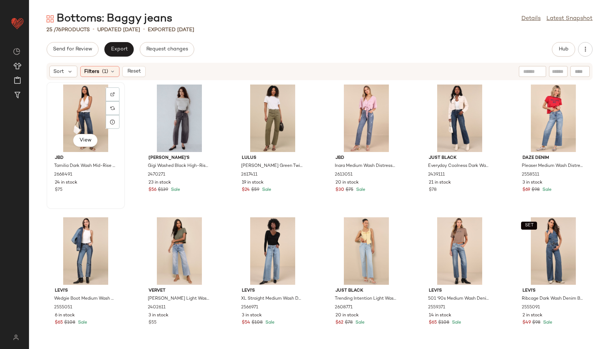
click at [68, 110] on div "View" at bounding box center [85, 119] width 73 height 68
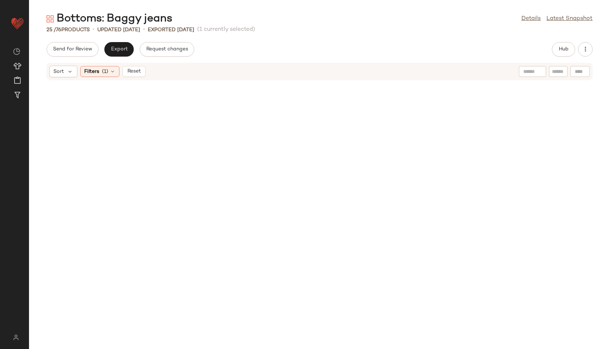
scroll to position [406, 0]
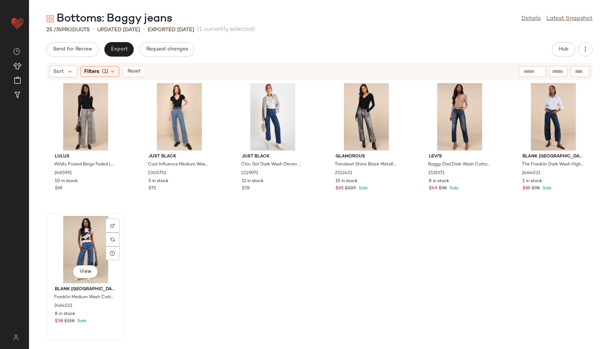
click at [99, 249] on div "View" at bounding box center [85, 250] width 73 height 68
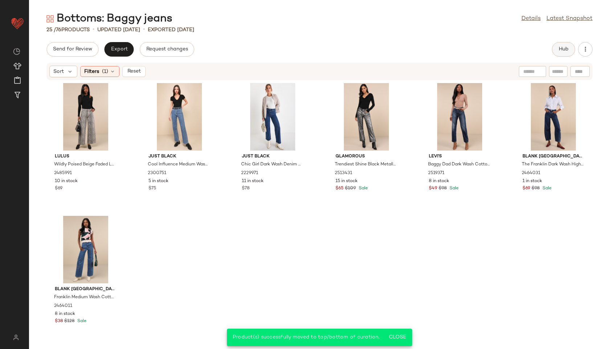
click at [564, 49] on span "Hub" at bounding box center [563, 49] width 10 height 6
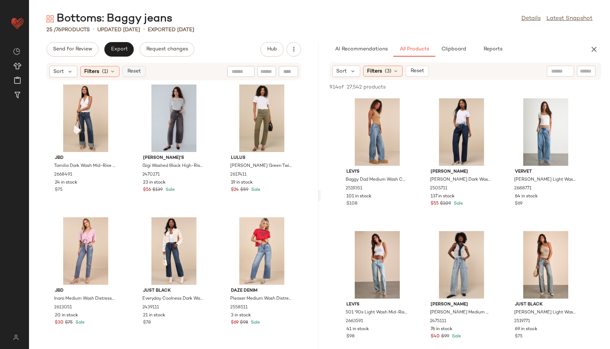
click at [141, 72] on button "Reset" at bounding box center [133, 71] width 23 height 11
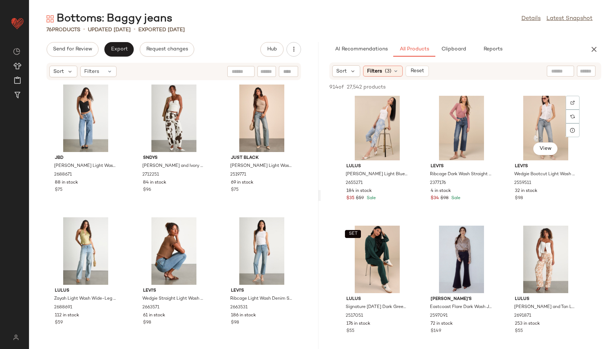
scroll to position [1203, 0]
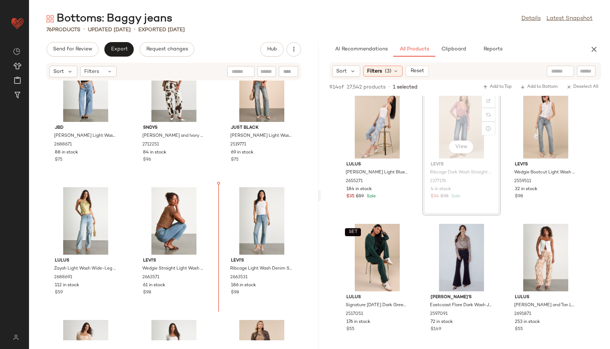
drag, startPoint x: 477, startPoint y: 115, endPoint x: 224, endPoint y: 300, distance: 313.8
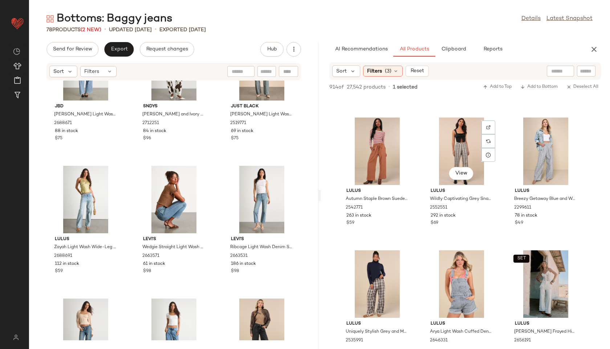
scroll to position [2772, 0]
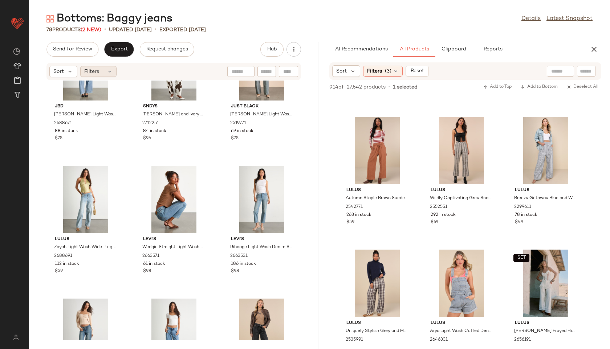
click at [110, 72] on icon at bounding box center [110, 72] width 6 height 6
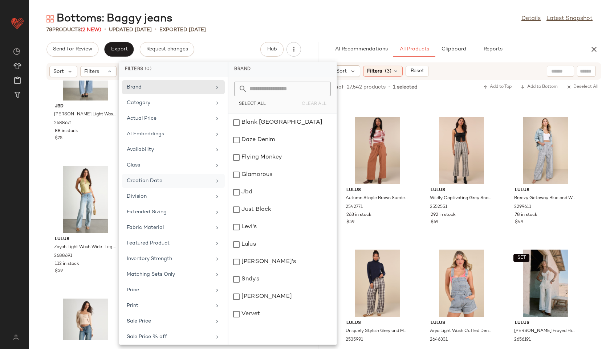
scroll to position [50, 0]
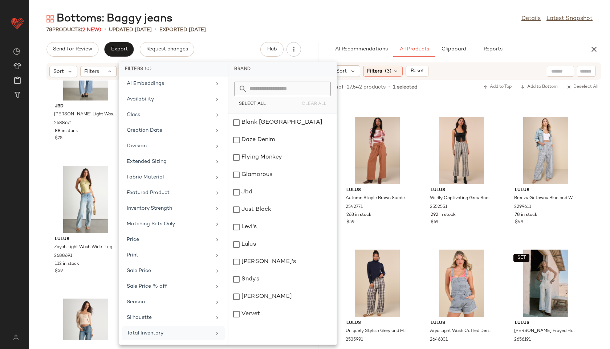
click at [161, 329] on div "Total Inventory" at bounding box center [173, 333] width 103 height 14
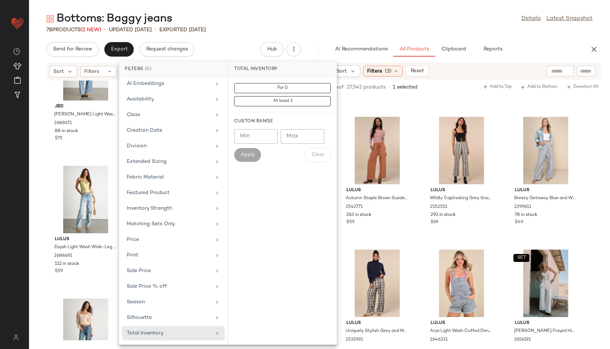
click at [282, 22] on div "Bottoms: Baggy jeans Details Latest Snapshot" at bounding box center [319, 19] width 581 height 15
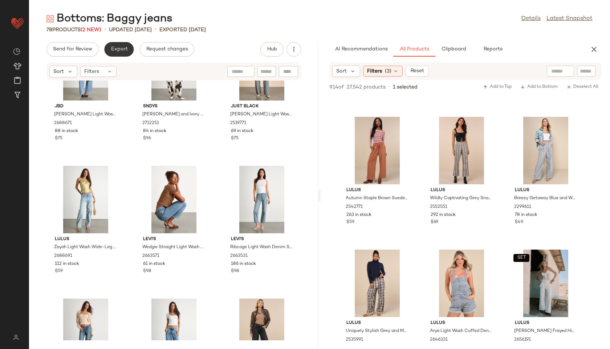
click at [121, 46] on span "Export" at bounding box center [118, 49] width 17 height 6
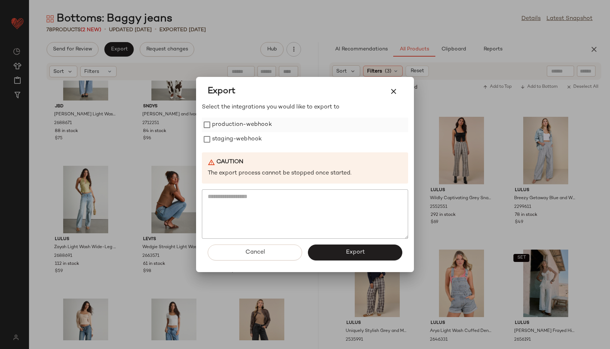
click at [233, 122] on label "production-webhook" at bounding box center [242, 125] width 60 height 15
click at [235, 143] on label "staging-webhook" at bounding box center [237, 139] width 50 height 15
click at [334, 251] on button "Export" at bounding box center [355, 253] width 94 height 16
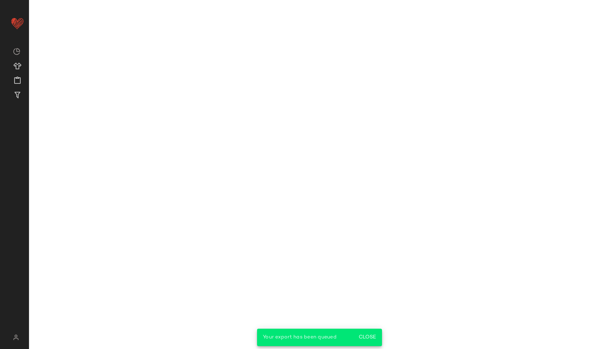
scroll to position [4100, 0]
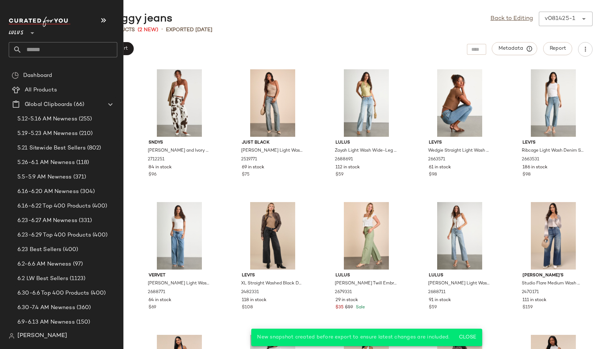
click at [50, 46] on input "text" at bounding box center [69, 49] width 95 height 15
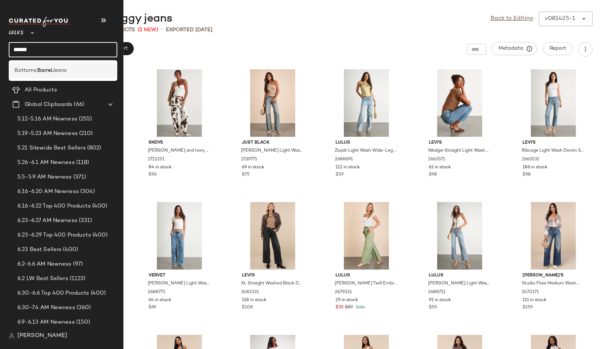
type input "******"
click at [75, 64] on div "Bottoms: Barrel Jeans" at bounding box center [63, 70] width 109 height 15
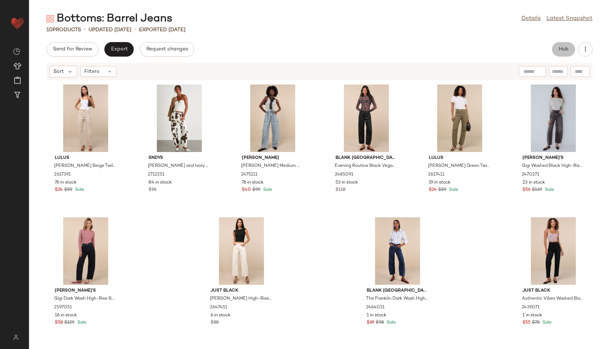
click at [566, 48] on span "Hub" at bounding box center [563, 49] width 10 height 6
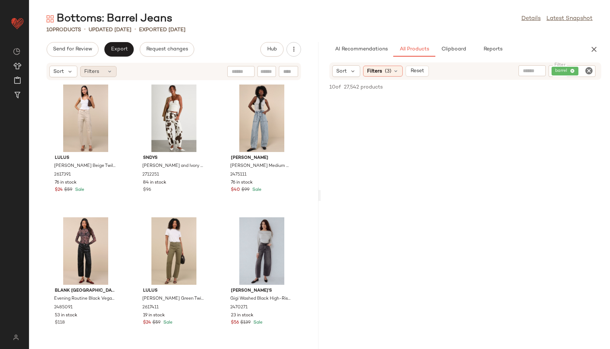
click at [101, 68] on div "Filters" at bounding box center [98, 71] width 36 height 11
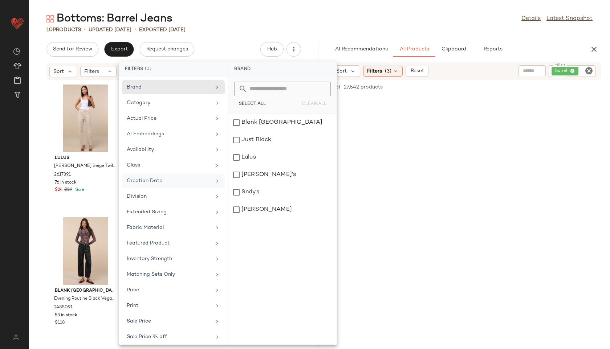
scroll to position [50, 0]
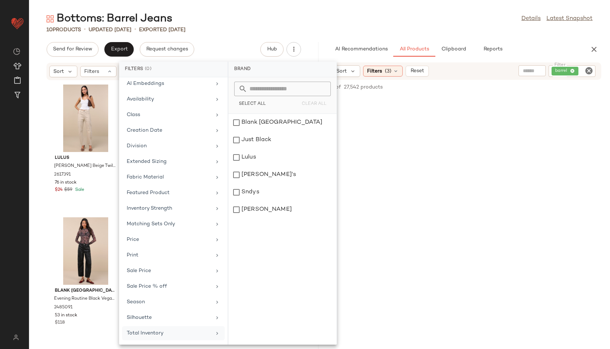
click at [157, 339] on div "Total Inventory" at bounding box center [173, 333] width 103 height 14
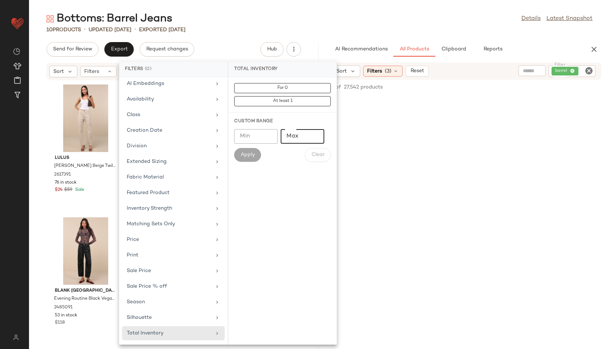
click at [300, 141] on input "Max" at bounding box center [303, 136] width 44 height 15
type input "**"
click at [249, 150] on button "Apply" at bounding box center [247, 155] width 27 height 14
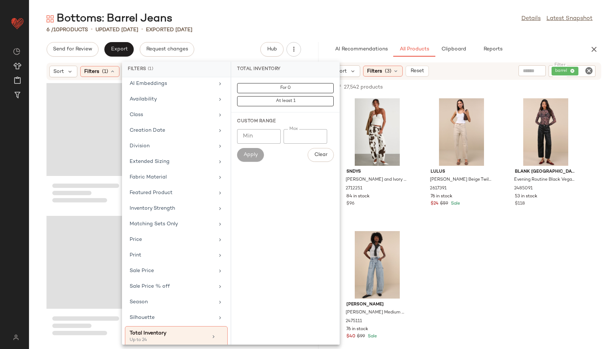
click at [259, 27] on div "6 / 10 Products • updated [DATE] • Exported [DATE]" at bounding box center [319, 29] width 581 height 7
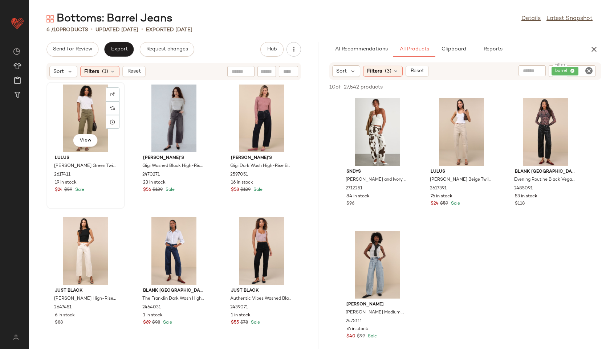
click at [77, 105] on div "View" at bounding box center [85, 119] width 73 height 68
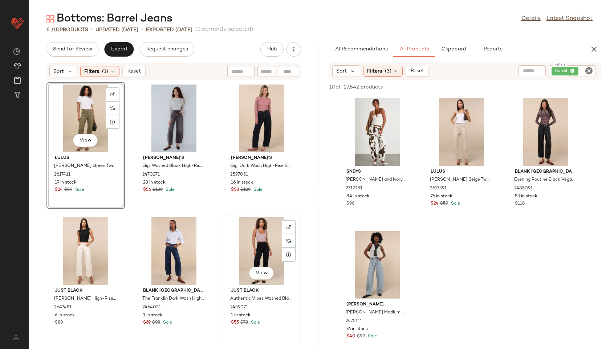
scroll to position [1, 0]
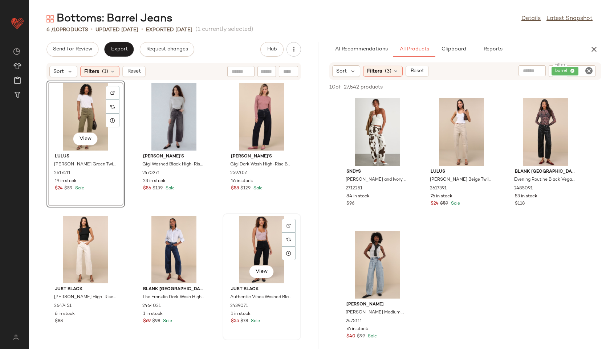
click at [245, 252] on div "View" at bounding box center [261, 250] width 73 height 68
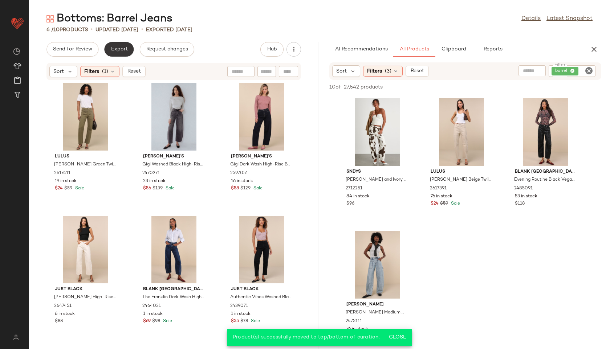
click at [116, 54] on button "Export" at bounding box center [118, 49] width 29 height 15
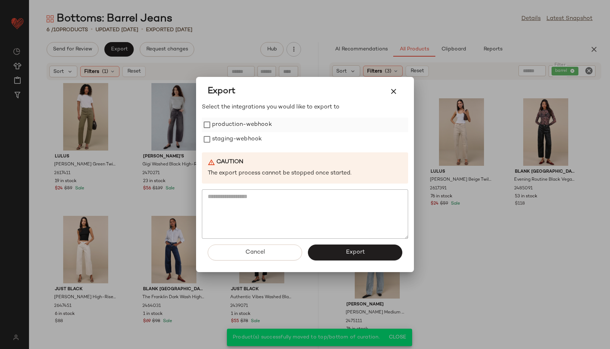
click at [273, 124] on div "production-webhook" at bounding box center [305, 125] width 206 height 15
click at [243, 125] on label "production-webhook" at bounding box center [242, 125] width 60 height 15
click at [242, 138] on label "staging-webhook" at bounding box center [237, 139] width 50 height 15
click at [333, 251] on button "Export" at bounding box center [355, 253] width 94 height 16
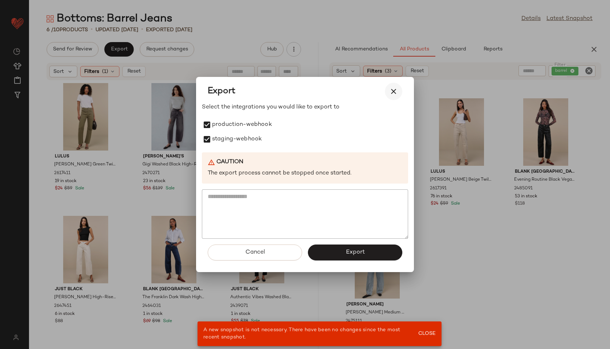
click at [392, 93] on icon "button" at bounding box center [393, 91] width 9 height 9
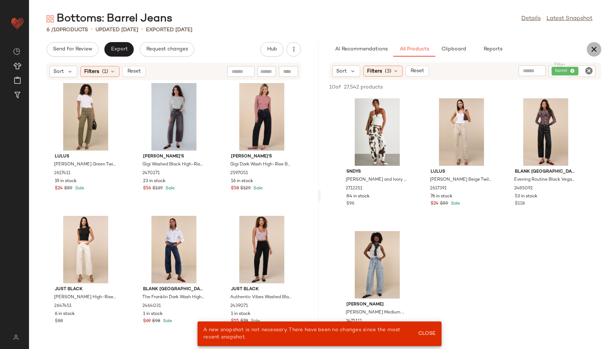
click at [591, 50] on icon "button" at bounding box center [594, 49] width 9 height 9
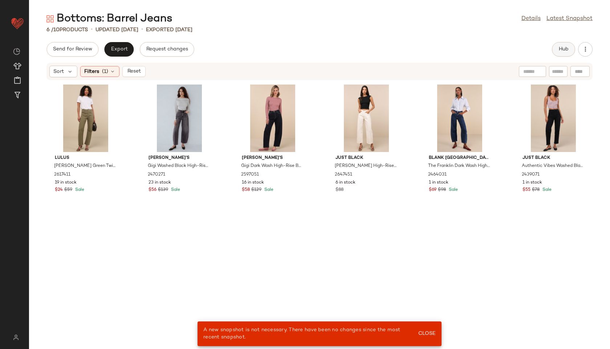
click at [567, 46] on button "Hub" at bounding box center [563, 49] width 23 height 15
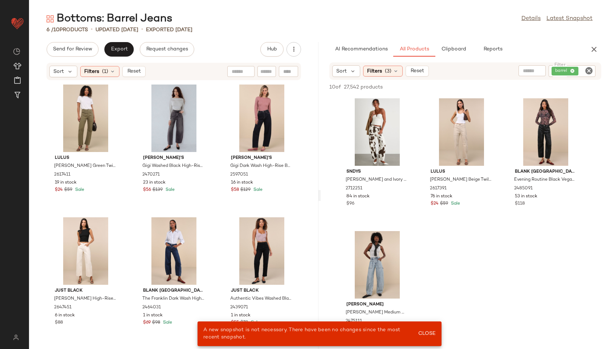
scroll to position [1, 0]
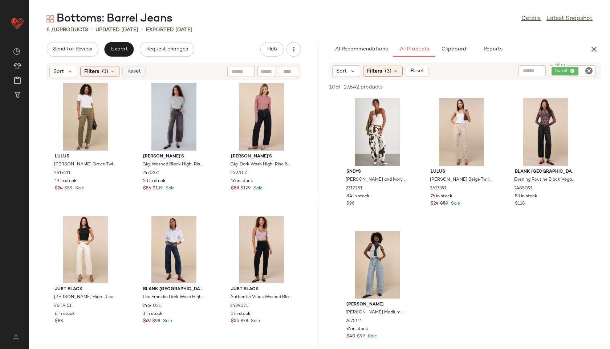
click at [134, 74] on span "Reset" at bounding box center [134, 72] width 14 height 6
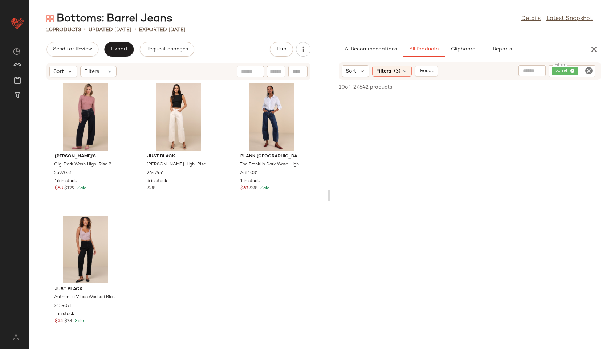
scroll to position [140, 0]
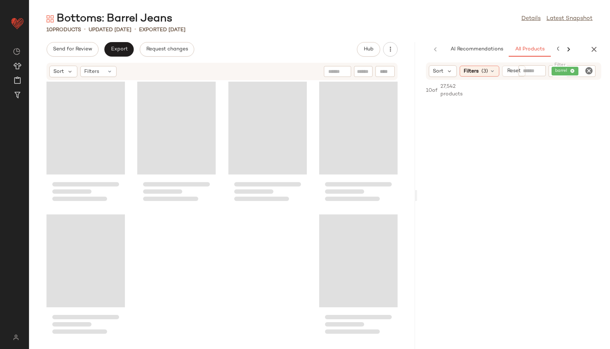
drag, startPoint x: 319, startPoint y: 195, endPoint x: 440, endPoint y: 202, distance: 121.1
click at [440, 202] on div "Bottoms: Barrel Jeans Details Latest Snapshot 10 Products • updated [DATE] • Ex…" at bounding box center [319, 181] width 581 height 338
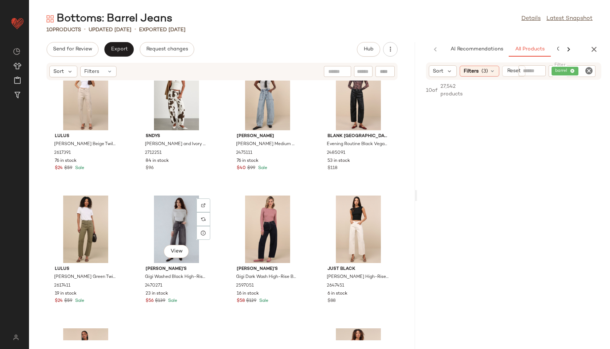
scroll to position [32, 0]
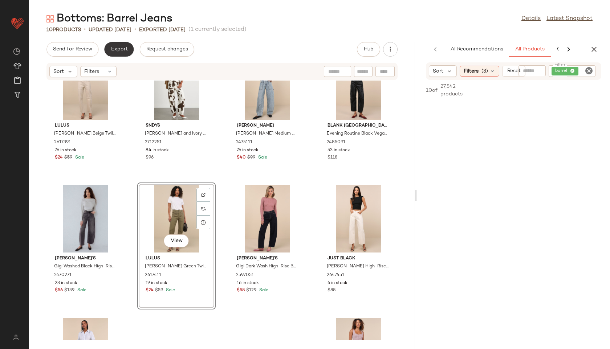
click at [115, 45] on button "Export" at bounding box center [118, 49] width 29 height 15
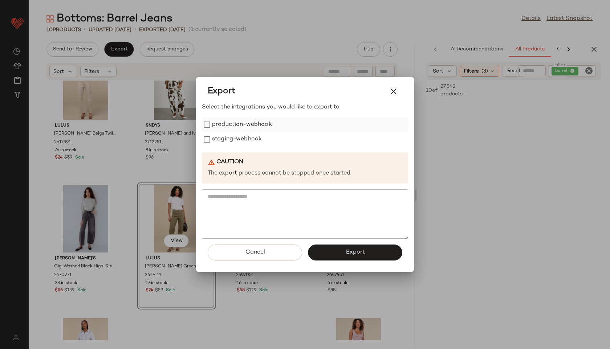
click at [246, 125] on label "production-webhook" at bounding box center [242, 125] width 60 height 15
click at [247, 136] on label "staging-webhook" at bounding box center [237, 139] width 50 height 15
click at [351, 248] on button "Export" at bounding box center [355, 253] width 94 height 16
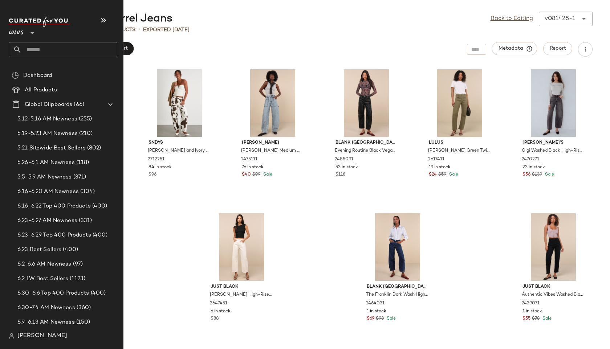
click at [30, 52] on input "text" at bounding box center [69, 49] width 95 height 15
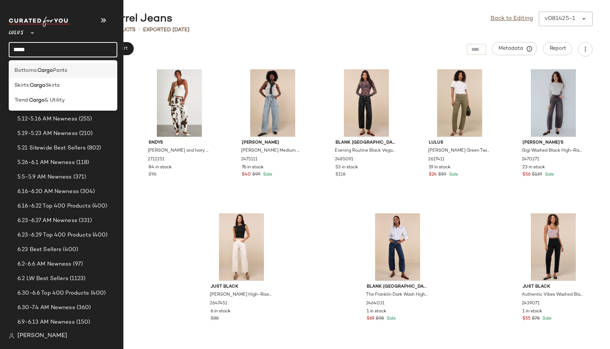
type input "*****"
click at [43, 70] on b "Cargo" at bounding box center [45, 71] width 16 height 8
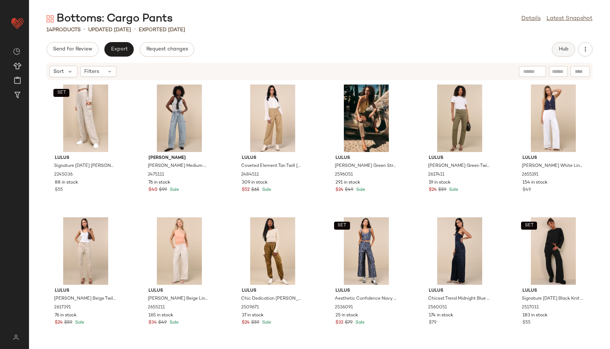
click at [565, 47] on span "Hub" at bounding box center [563, 49] width 10 height 6
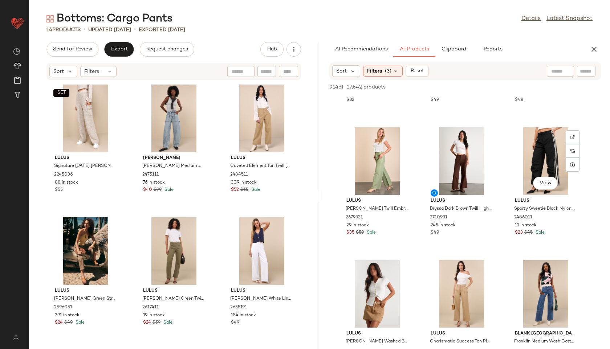
scroll to position [239, 0]
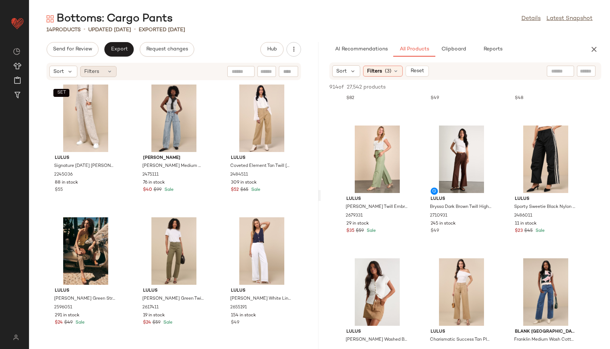
click at [105, 73] on div "Filters" at bounding box center [98, 71] width 36 height 11
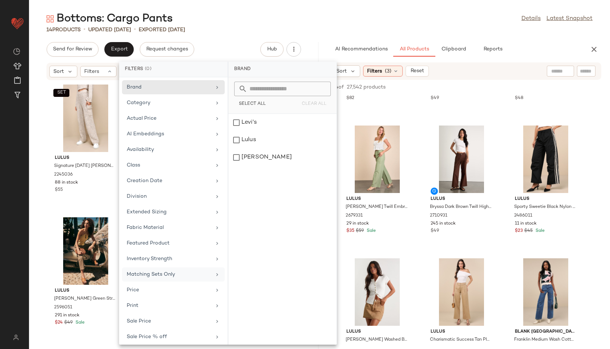
scroll to position [50, 0]
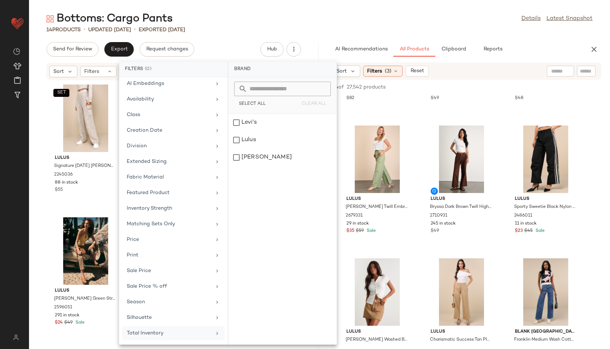
click at [171, 335] on div "Total Inventory" at bounding box center [169, 334] width 85 height 8
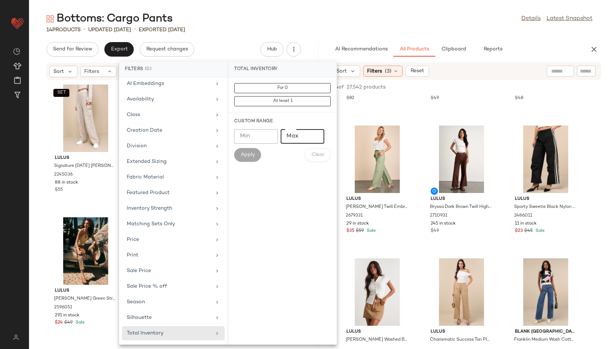
click at [298, 131] on input "Max" at bounding box center [303, 136] width 44 height 15
type input "**"
click at [256, 156] on button "Apply" at bounding box center [247, 155] width 27 height 14
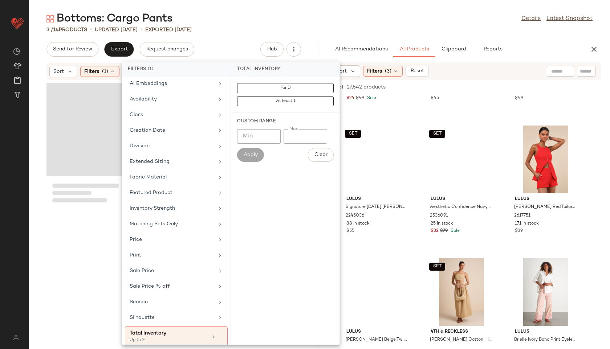
scroll to position [504, 0]
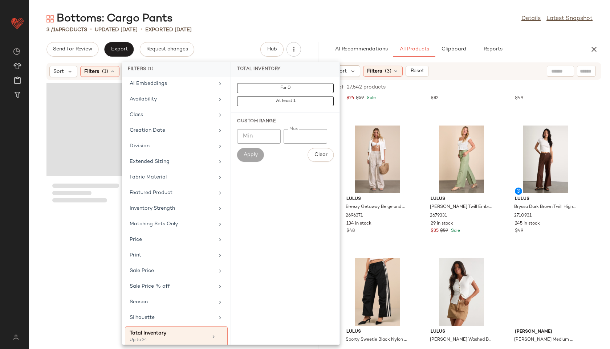
click at [289, 14] on div "Bottoms: Cargo Pants Details Latest Snapshot" at bounding box center [319, 19] width 581 height 15
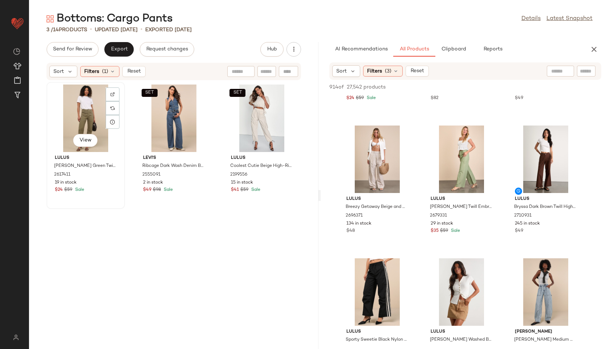
click at [81, 125] on div "View" at bounding box center [85, 119] width 73 height 68
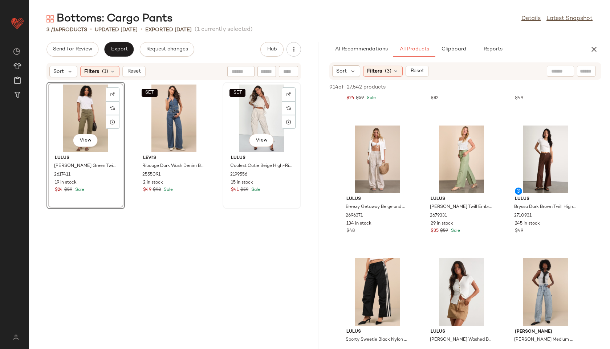
click at [247, 117] on div "SET View" at bounding box center [261, 119] width 73 height 68
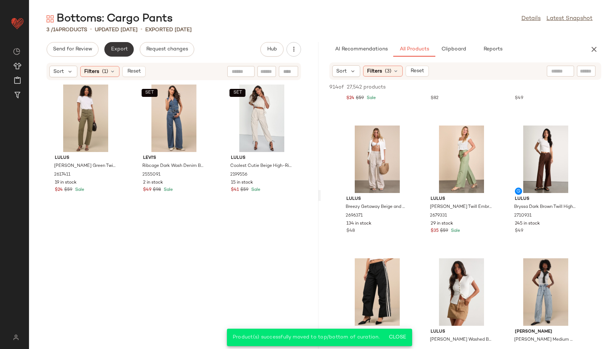
click at [116, 47] on span "Export" at bounding box center [118, 49] width 17 height 6
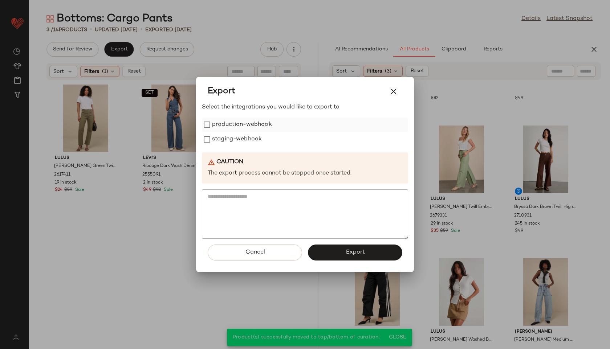
click at [238, 126] on label "production-webhook" at bounding box center [242, 125] width 60 height 15
click at [238, 139] on label "staging-webhook" at bounding box center [237, 139] width 50 height 15
click at [362, 250] on span "Export" at bounding box center [354, 252] width 19 height 7
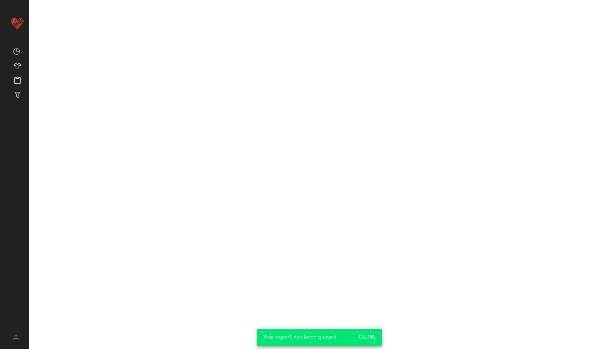
scroll to position [770, 0]
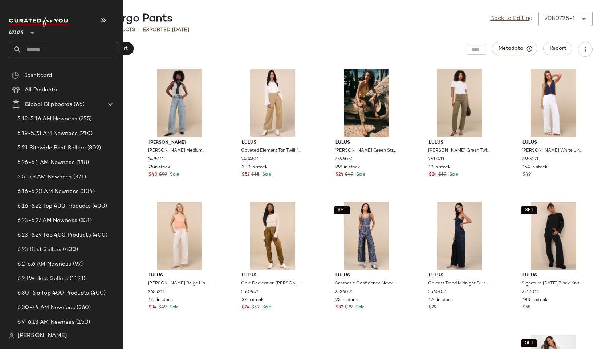
click at [39, 52] on input "text" at bounding box center [69, 49] width 95 height 15
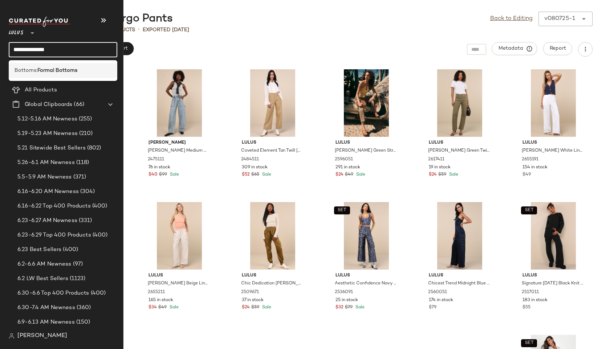
type input "**********"
click at [39, 75] on div "Bottoms: Formal Bottoms" at bounding box center [63, 70] width 109 height 15
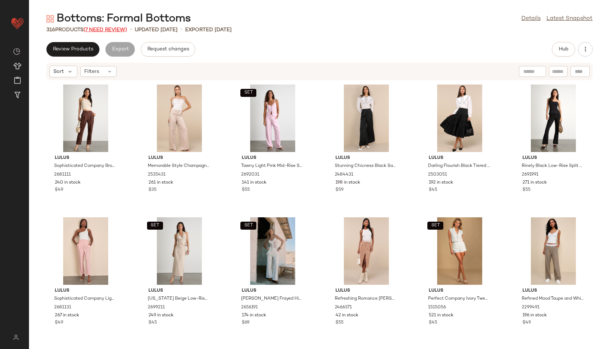
click at [108, 28] on span "(7 Need Review)" at bounding box center [105, 29] width 44 height 5
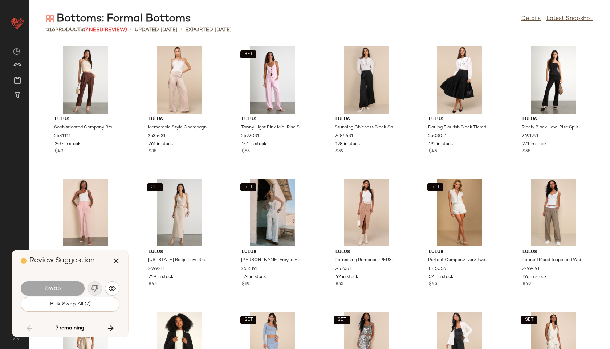
scroll to position [5713, 0]
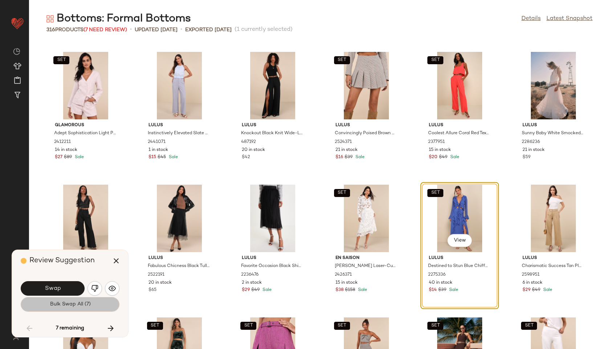
click at [72, 300] on button "Bulk Swap All (7)" at bounding box center [70, 304] width 99 height 15
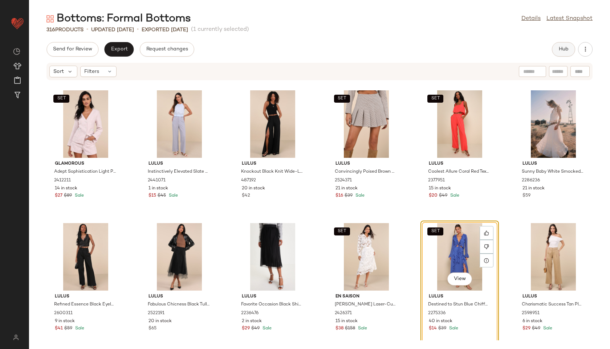
click at [560, 52] on button "Hub" at bounding box center [563, 49] width 23 height 15
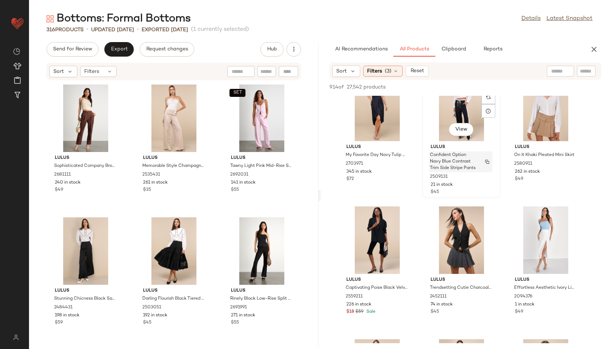
scroll to position [124, 0]
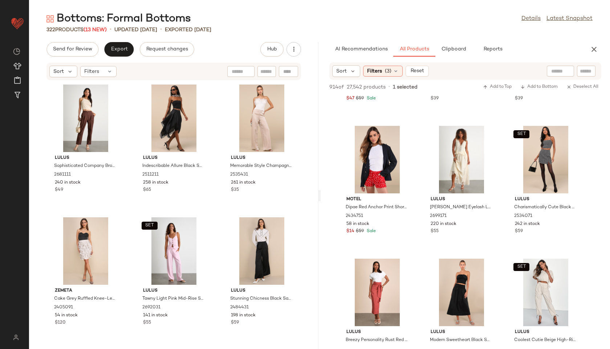
scroll to position [1700, 0]
click at [105, 73] on div "Filters" at bounding box center [98, 71] width 36 height 11
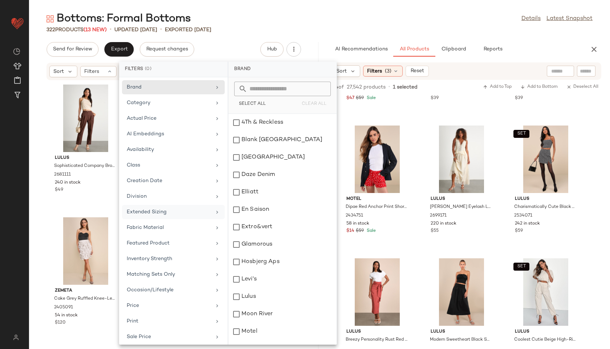
scroll to position [66, 0]
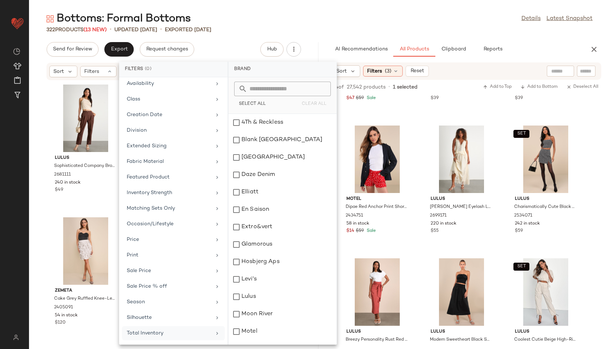
click at [161, 330] on div "Total Inventory" at bounding box center [169, 334] width 85 height 8
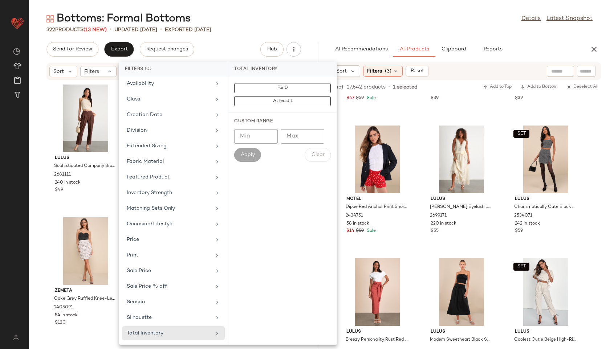
click at [298, 139] on input "Max" at bounding box center [303, 136] width 44 height 15
type input "**"
click at [248, 157] on span "Apply" at bounding box center [247, 155] width 15 height 6
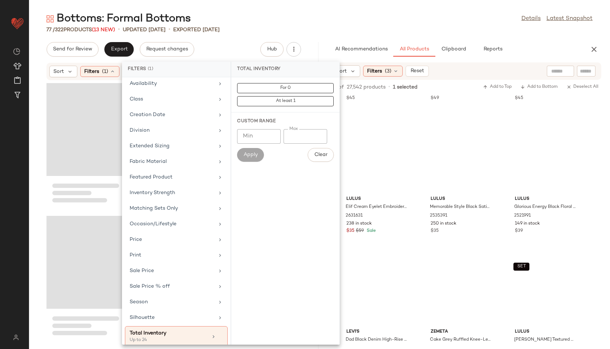
scroll to position [7015, 0]
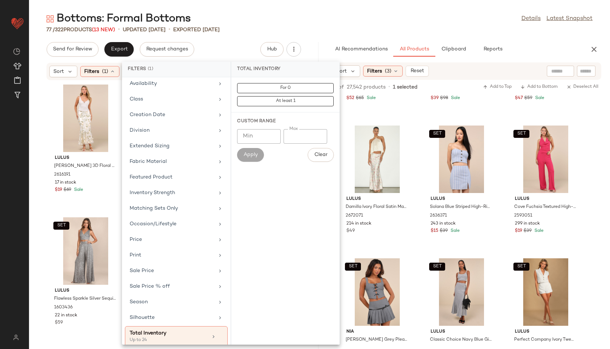
click at [315, 26] on div "77 / 322 Products (13 New) • updated Aug 19th • Exported Aug 14th" at bounding box center [319, 29] width 581 height 7
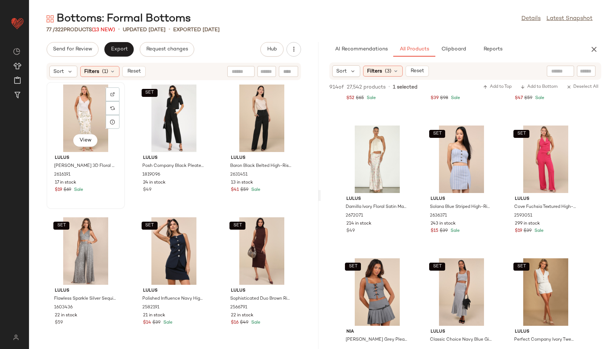
click at [73, 114] on div "View" at bounding box center [85, 119] width 73 height 68
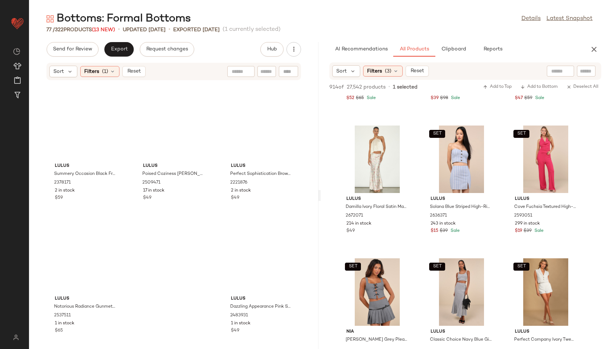
scroll to position [3196, 0]
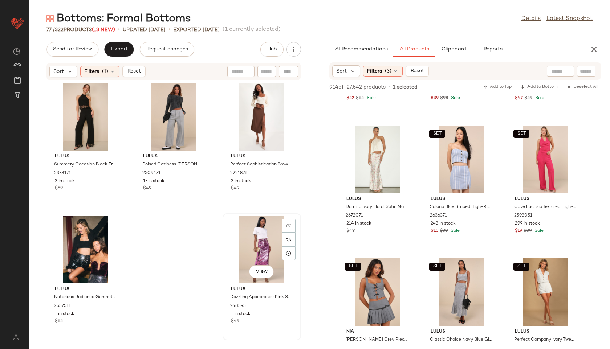
click at [259, 235] on div "View" at bounding box center [261, 250] width 73 height 68
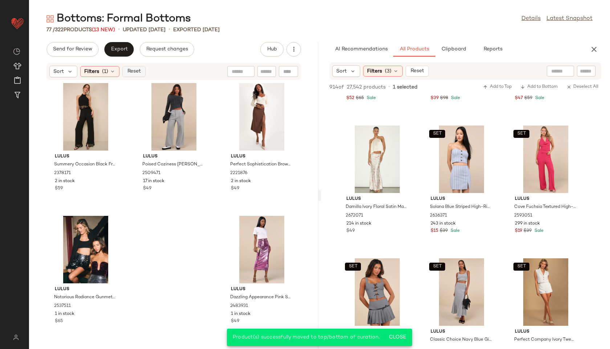
click at [133, 74] on span "Reset" at bounding box center [134, 72] width 14 height 6
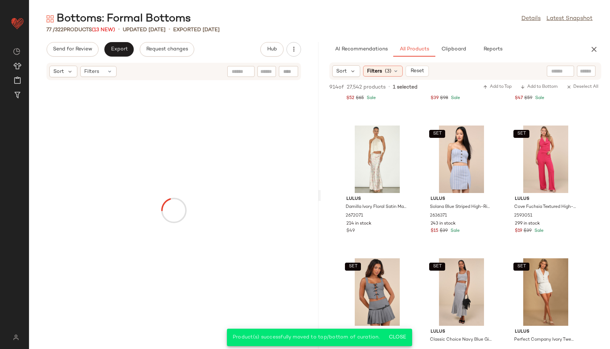
scroll to position [1700, 0]
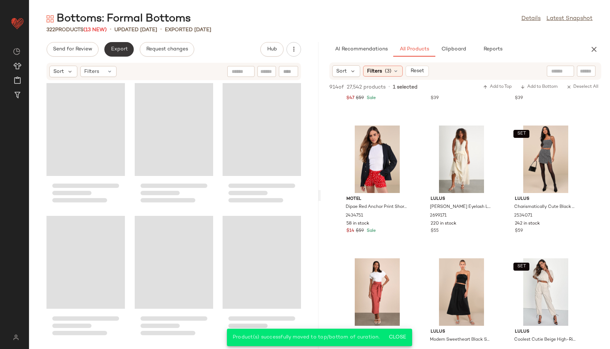
click at [121, 52] on span "Export" at bounding box center [118, 49] width 17 height 6
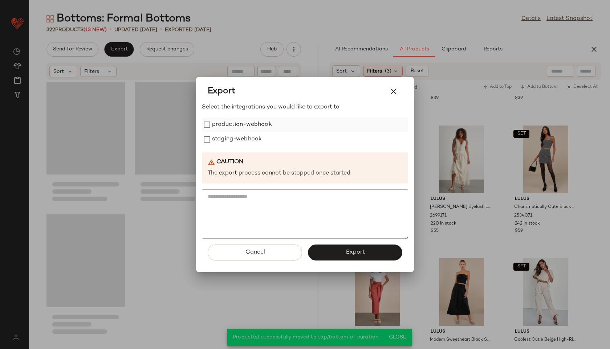
click at [221, 123] on label "production-webhook" at bounding box center [242, 125] width 60 height 15
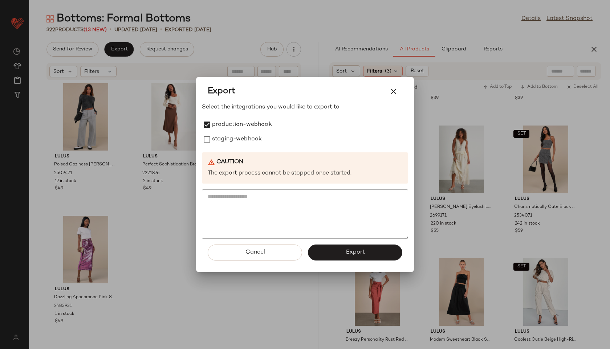
click at [230, 148] on div "Select the integrations you would like to export to production-webhook staging-…" at bounding box center [305, 171] width 206 height 136
click at [228, 139] on label "staging-webhook" at bounding box center [237, 139] width 50 height 15
click at [350, 249] on span "Export" at bounding box center [354, 252] width 19 height 7
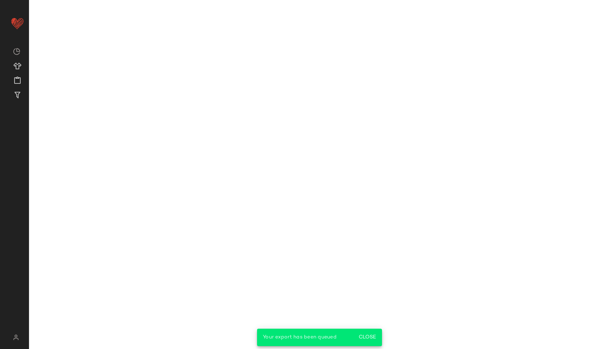
scroll to position [2497, 0]
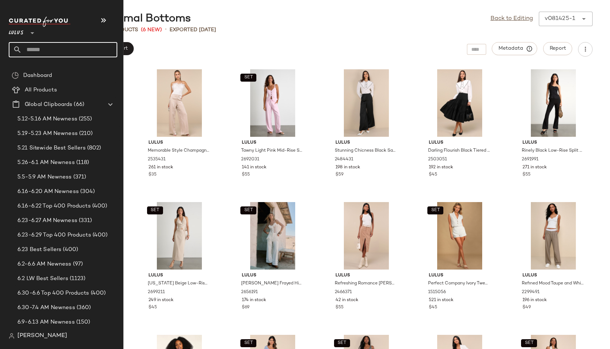
click at [41, 48] on input "text" at bounding box center [69, 49] width 95 height 15
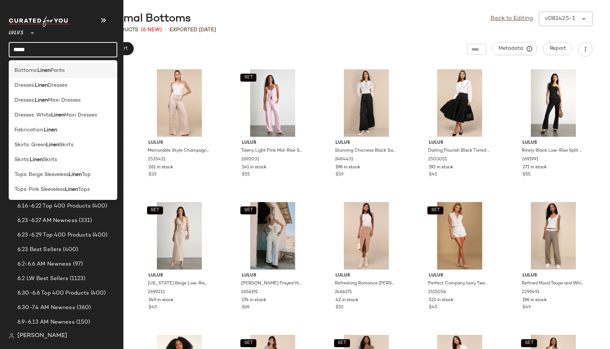
type input "*****"
click at [56, 71] on span "Pants" at bounding box center [57, 71] width 14 height 8
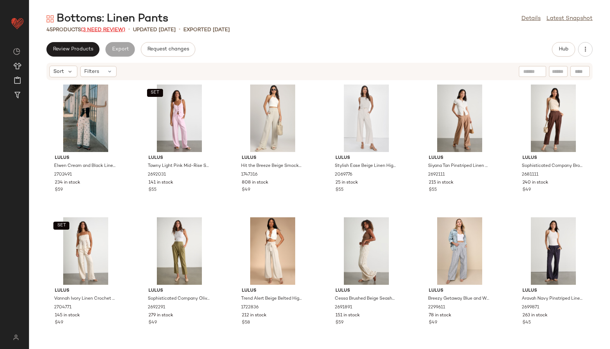
click at [103, 30] on span "(3 Need Review)" at bounding box center [103, 29] width 44 height 5
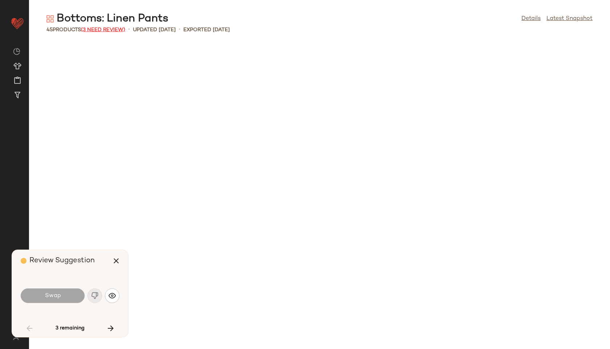
scroll to position [664, 0]
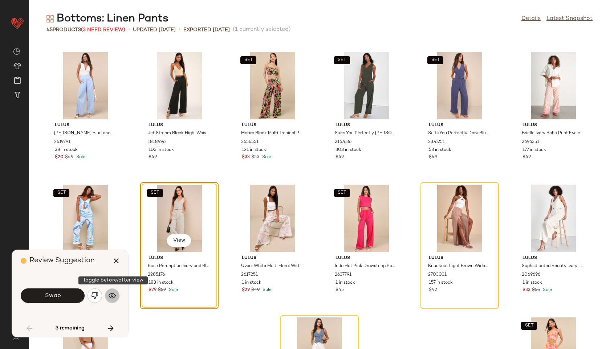
click at [112, 295] on img "button" at bounding box center [112, 295] width 7 height 7
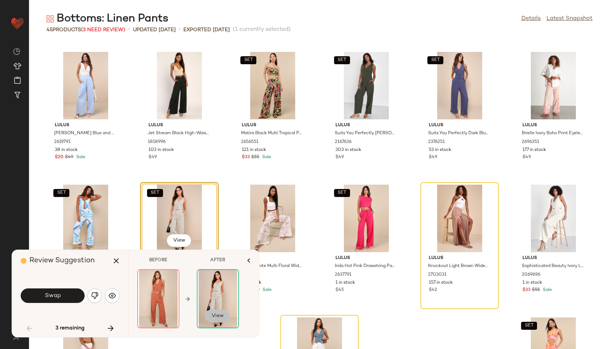
click at [217, 314] on span "View" at bounding box center [217, 316] width 12 height 6
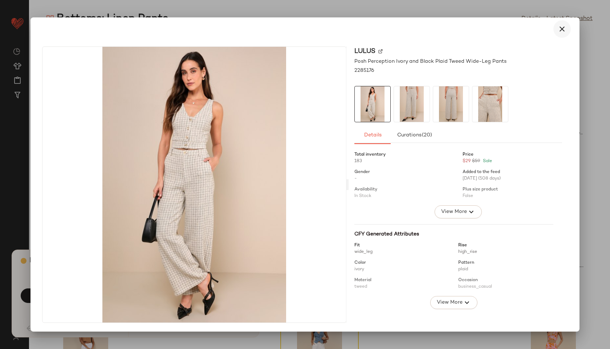
click at [562, 32] on icon "button" at bounding box center [562, 29] width 9 height 9
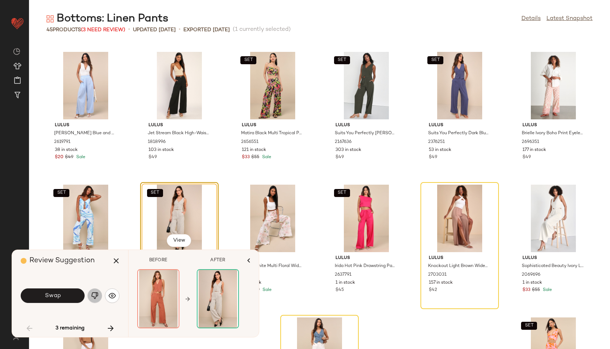
click at [92, 299] on img "button" at bounding box center [94, 295] width 7 height 7
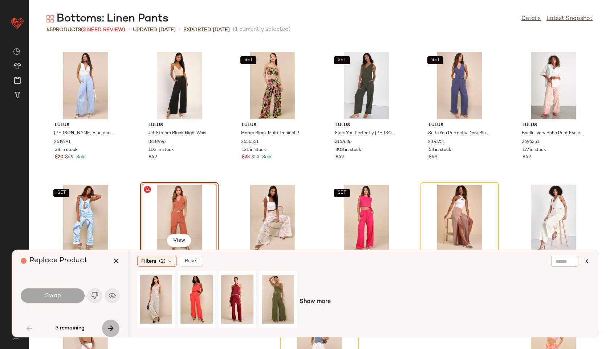
click at [110, 327] on icon "button" at bounding box center [110, 328] width 9 height 9
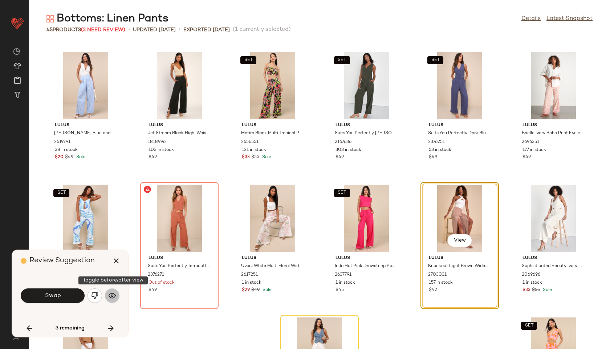
click at [111, 298] on img "button" at bounding box center [112, 295] width 7 height 7
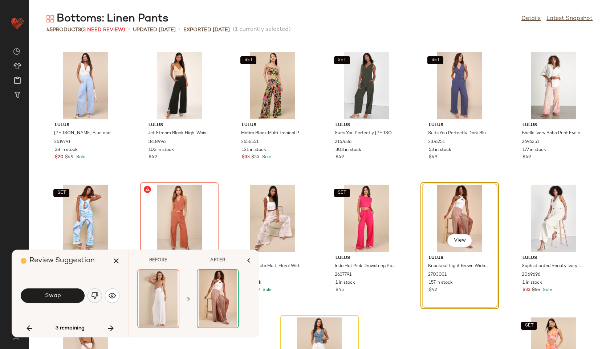
click at [98, 292] on img "button" at bounding box center [94, 295] width 7 height 7
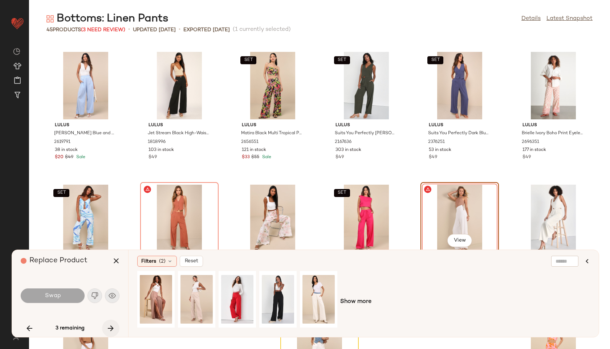
click at [114, 333] on button "button" at bounding box center [110, 328] width 17 height 17
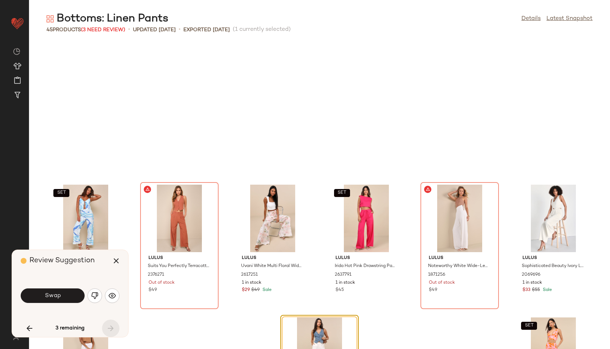
scroll to position [757, 0]
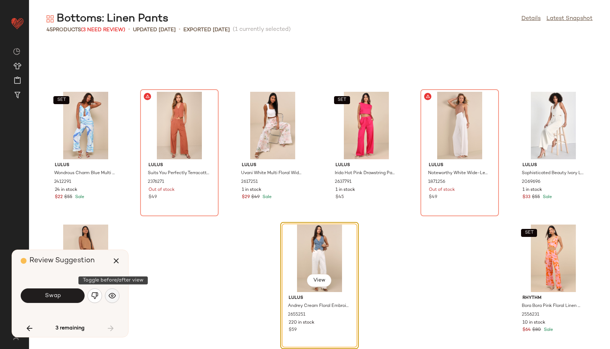
click at [111, 298] on img "button" at bounding box center [112, 295] width 7 height 7
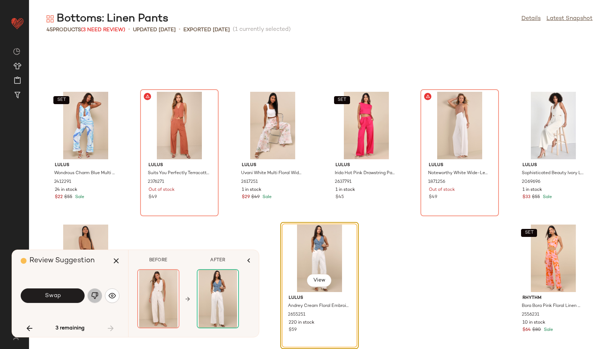
click at [95, 295] on img "button" at bounding box center [94, 295] width 7 height 7
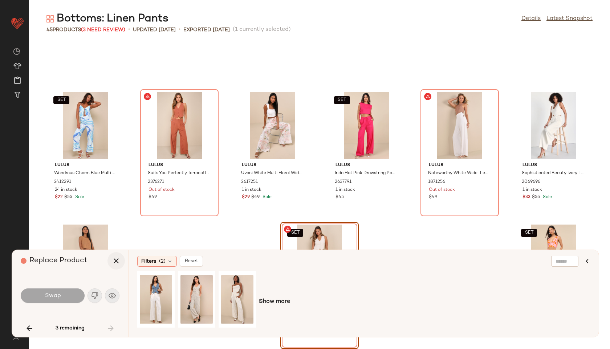
click at [122, 261] on button "button" at bounding box center [115, 260] width 17 height 17
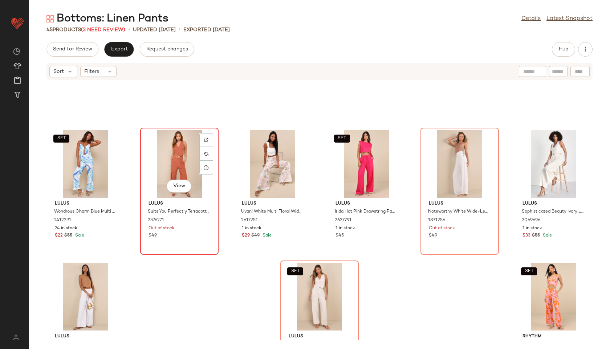
click at [164, 187] on div "View" at bounding box center [179, 164] width 73 height 68
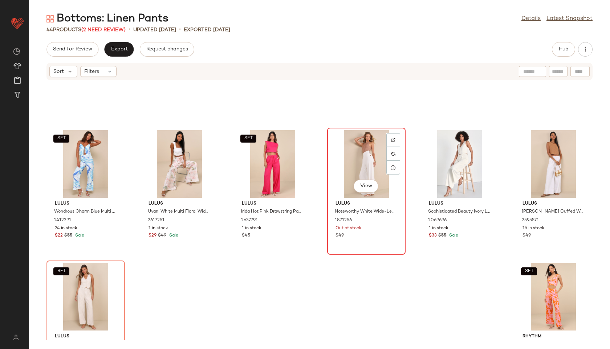
click at [347, 162] on div "View" at bounding box center [366, 164] width 73 height 68
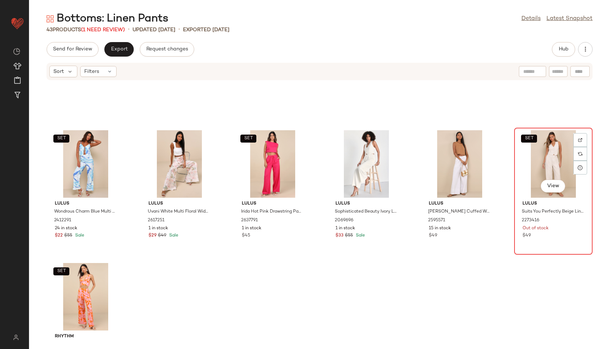
click at [553, 156] on div "SET View" at bounding box center [553, 164] width 73 height 68
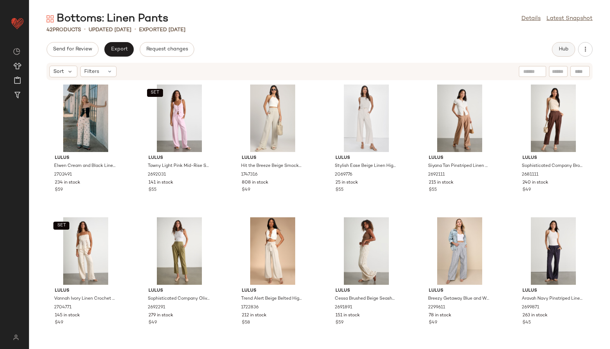
click at [557, 47] on button "Hub" at bounding box center [563, 49] width 23 height 15
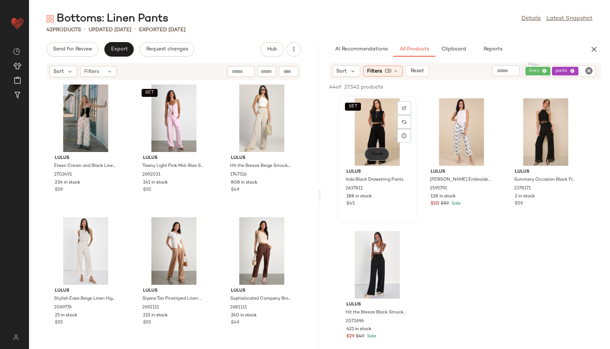
click at [376, 156] on span "View" at bounding box center [377, 154] width 12 height 6
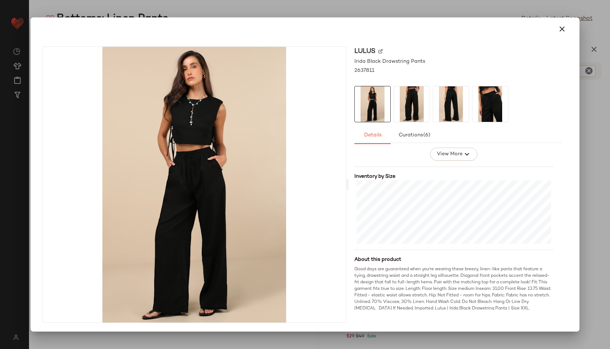
scroll to position [157, 0]
click at [565, 26] on icon "button" at bounding box center [562, 29] width 9 height 9
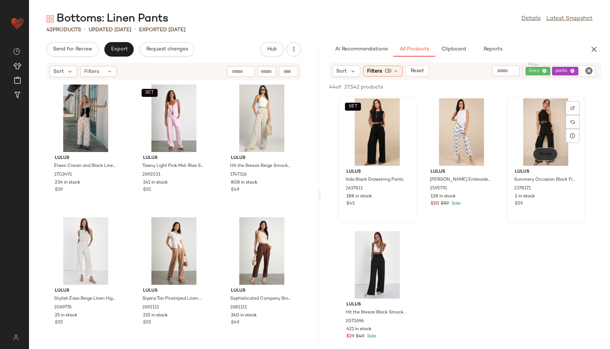
click at [548, 150] on button "View" at bounding box center [545, 154] width 25 height 13
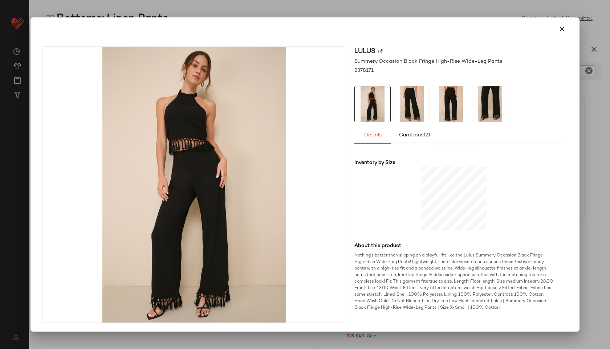
scroll to position [170, 0]
click at [560, 29] on icon "button" at bounding box center [562, 29] width 9 height 9
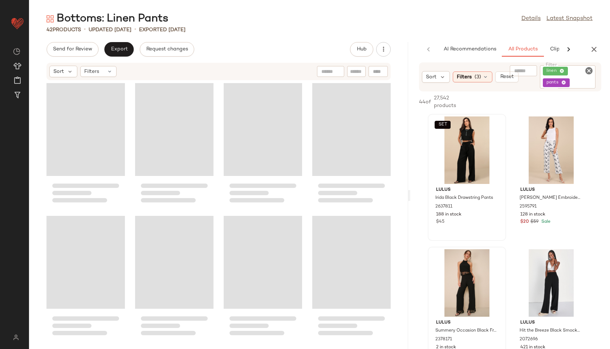
drag, startPoint x: 320, startPoint y: 196, endPoint x: 469, endPoint y: 181, distance: 149.6
click at [469, 181] on div "Bottoms: Linen Pants Details Latest Snapshot 42 Products • updated Aug 19th • E…" at bounding box center [319, 181] width 581 height 338
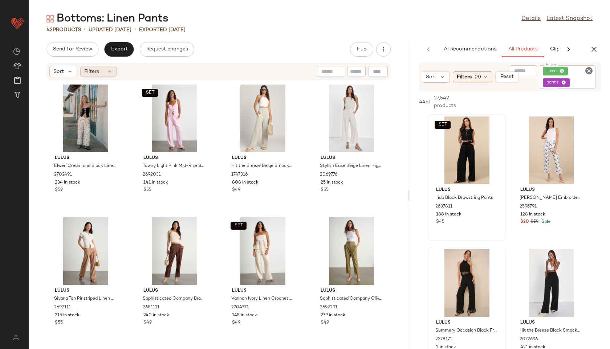
click at [103, 67] on div "Filters" at bounding box center [98, 71] width 36 height 11
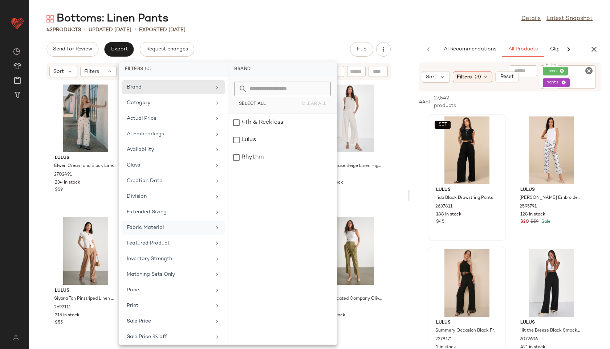
scroll to position [50, 0]
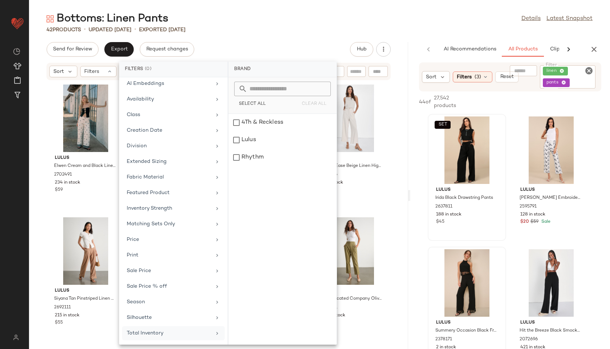
click at [181, 330] on div "Total Inventory" at bounding box center [169, 334] width 85 height 8
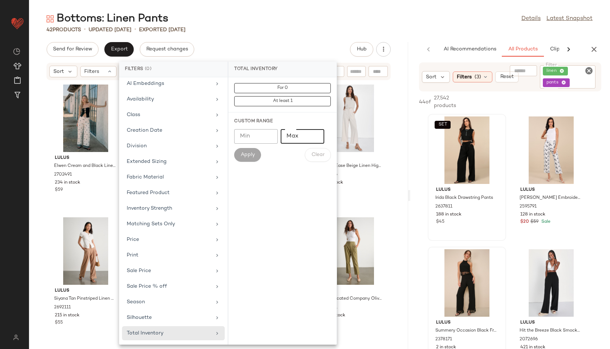
click at [297, 133] on input "Max" at bounding box center [303, 136] width 44 height 15
type input "**"
click at [248, 154] on span "Apply" at bounding box center [247, 155] width 15 height 6
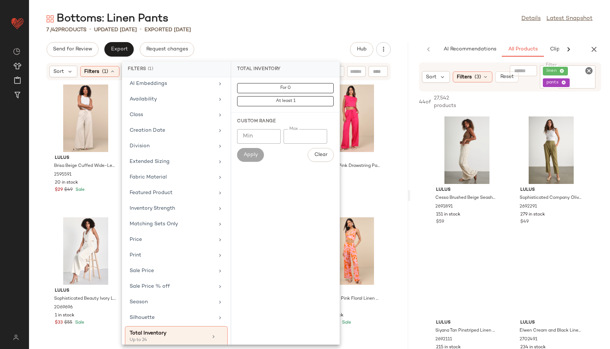
click at [254, 29] on div "7 / 42 Products • updated Aug 19th • Exported Aug 14th" at bounding box center [319, 29] width 581 height 7
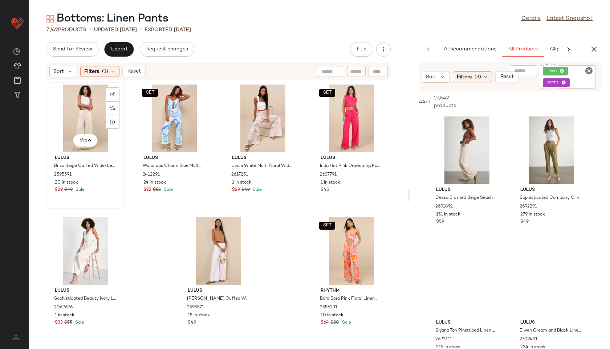
click at [83, 109] on div "View" at bounding box center [85, 119] width 73 height 68
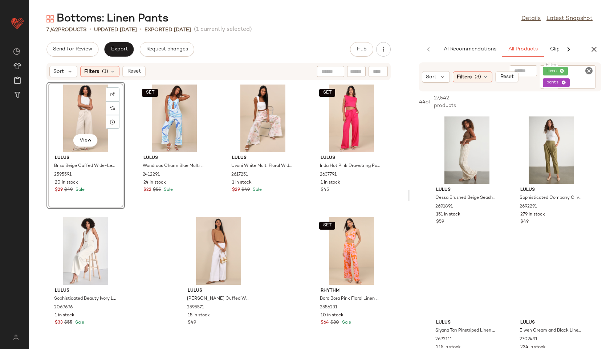
scroll to position [1, 0]
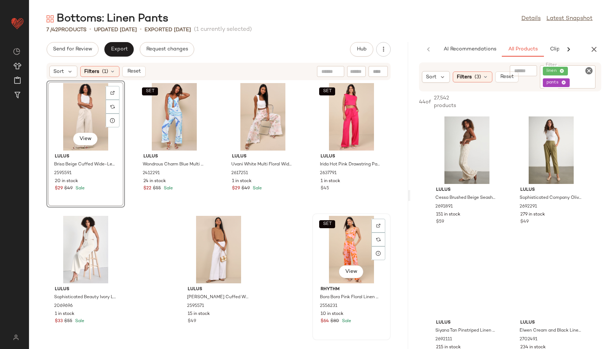
click at [347, 238] on div "SET View" at bounding box center [351, 250] width 73 height 68
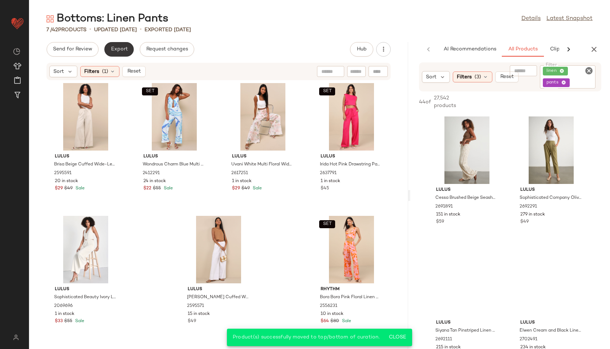
click at [120, 50] on span "Export" at bounding box center [118, 49] width 17 height 6
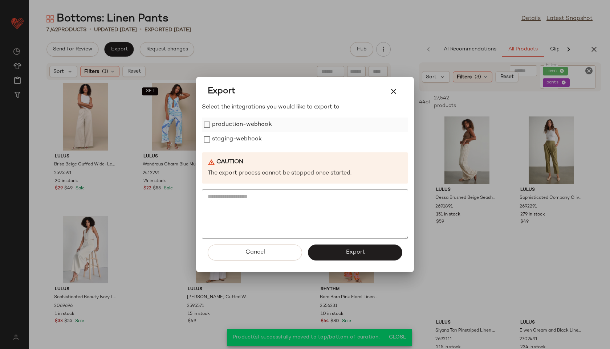
click at [240, 125] on label "production-webhook" at bounding box center [242, 125] width 60 height 15
click at [242, 135] on label "staging-webhook" at bounding box center [237, 139] width 50 height 15
click at [326, 249] on button "Export" at bounding box center [355, 253] width 94 height 16
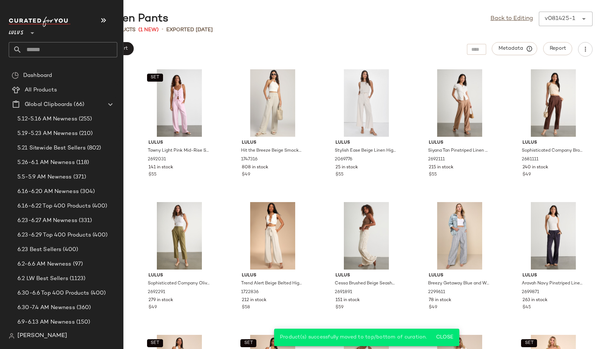
click at [42, 49] on input "text" at bounding box center [69, 49] width 95 height 15
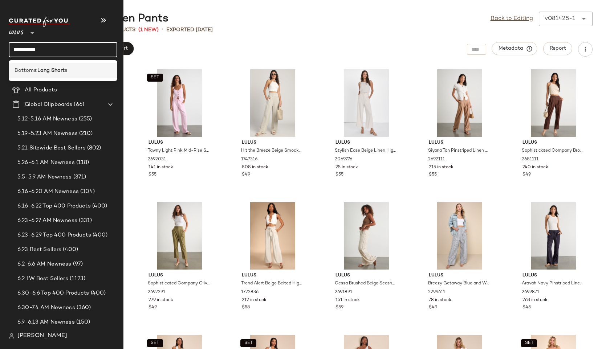
type input "**********"
click at [46, 71] on b "Long Short" at bounding box center [50, 71] width 27 height 8
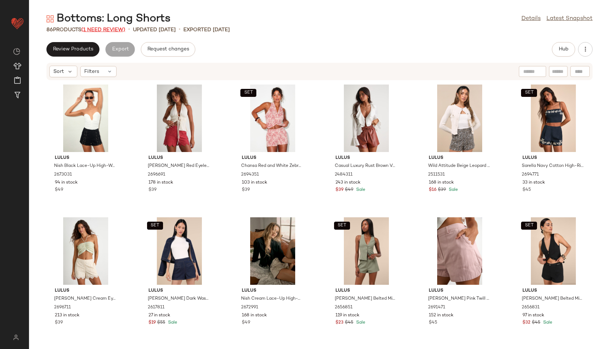
click at [111, 29] on span "(1 Need Review)" at bounding box center [103, 29] width 44 height 5
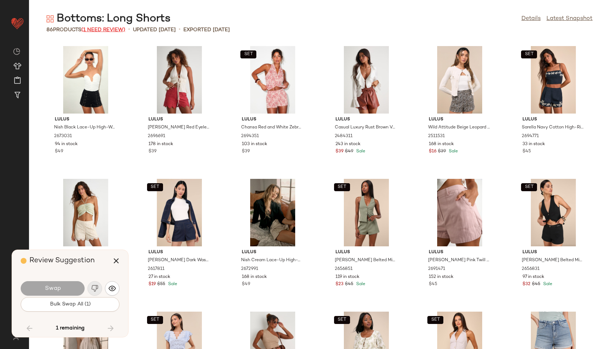
scroll to position [1594, 0]
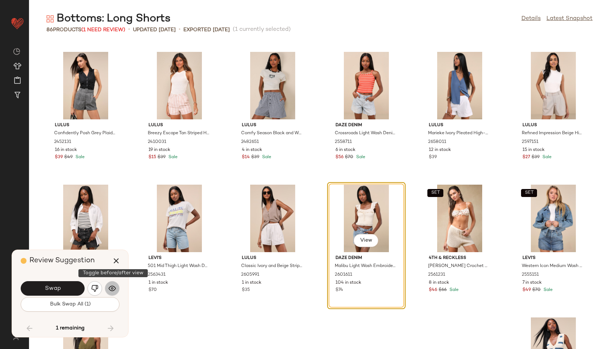
click at [110, 289] on img "button" at bounding box center [112, 288] width 7 height 7
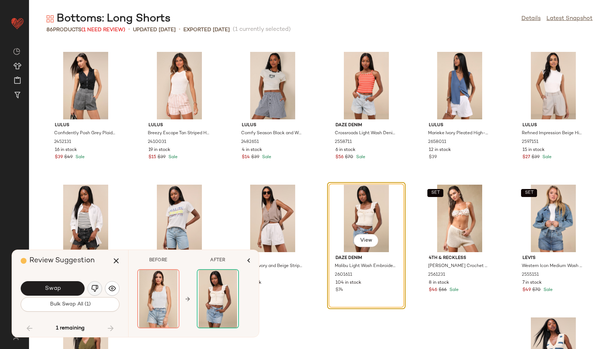
click at [94, 288] on img "button" at bounding box center [94, 288] width 7 height 7
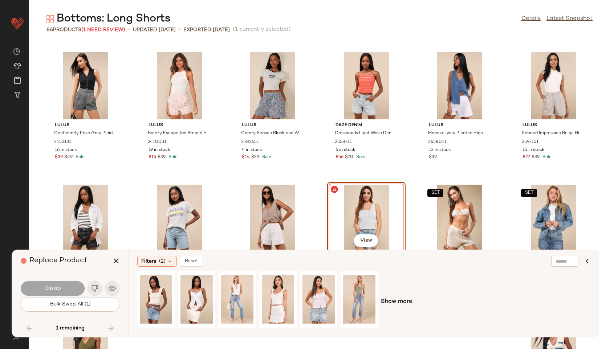
click at [107, 331] on div "1 remaining" at bounding box center [70, 328] width 99 height 17
click at [120, 262] on icon "button" at bounding box center [116, 261] width 9 height 9
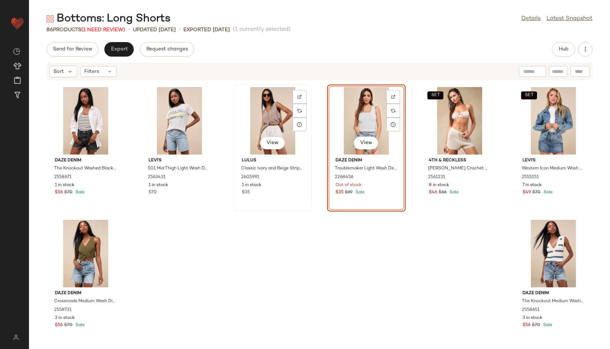
scroll to position [1735, 0]
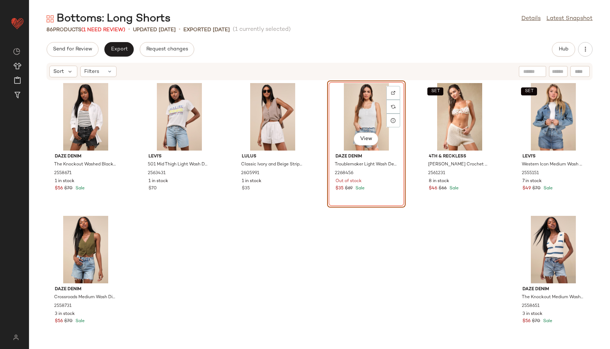
click at [371, 97] on div "View" at bounding box center [366, 117] width 73 height 68
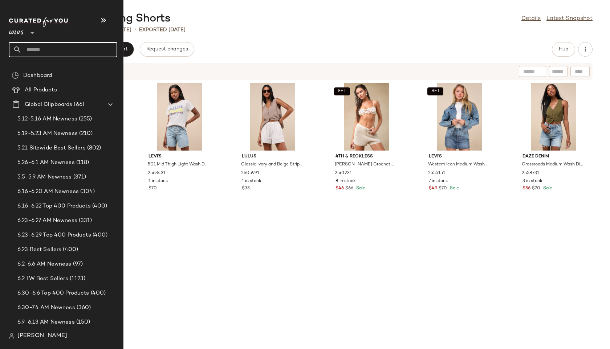
click at [34, 47] on input "text" at bounding box center [69, 49] width 95 height 15
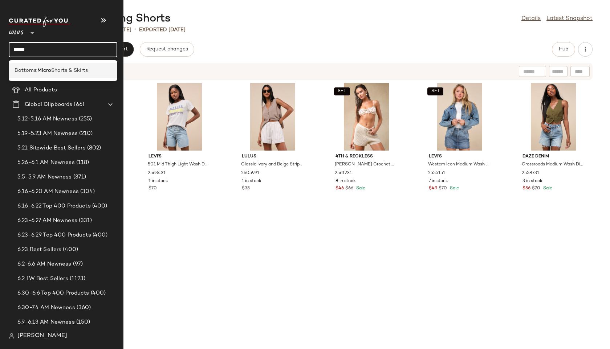
type input "*****"
click at [44, 68] on b "Micro" at bounding box center [44, 71] width 14 height 8
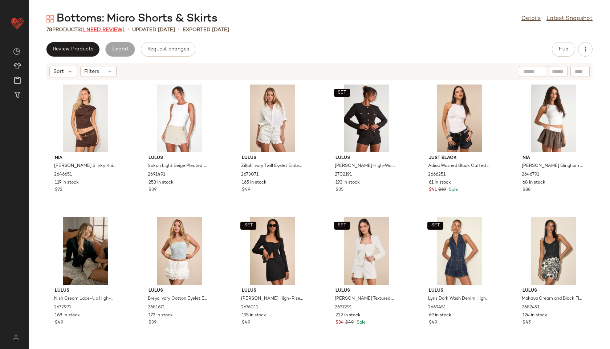
click at [117, 30] on span "(1 Need Review)" at bounding box center [103, 29] width 44 height 5
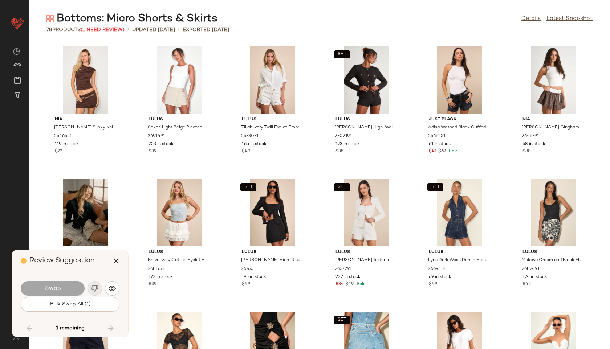
scroll to position [1422, 0]
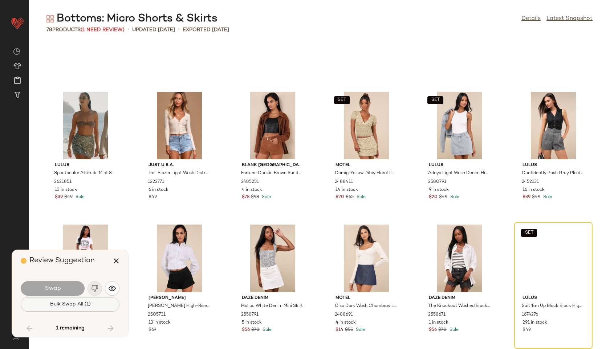
click at [87, 305] on span "Bulk Swap All (1)" at bounding box center [69, 305] width 41 height 6
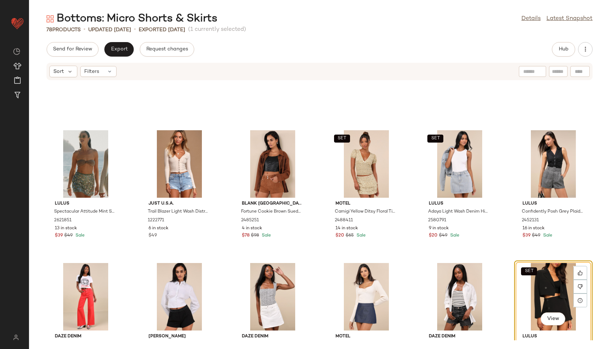
scroll to position [1469, 0]
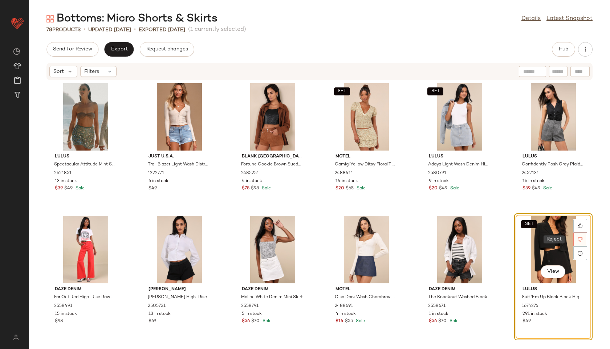
click at [578, 235] on div at bounding box center [580, 240] width 14 height 14
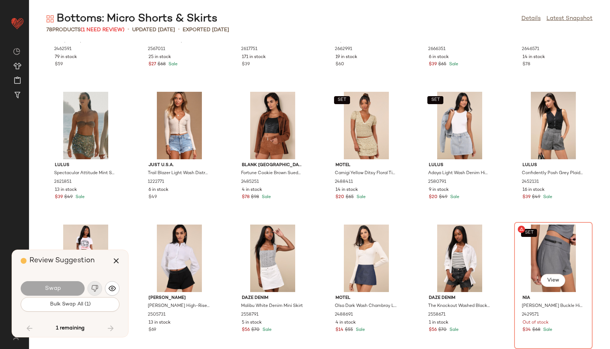
scroll to position [1422, 0]
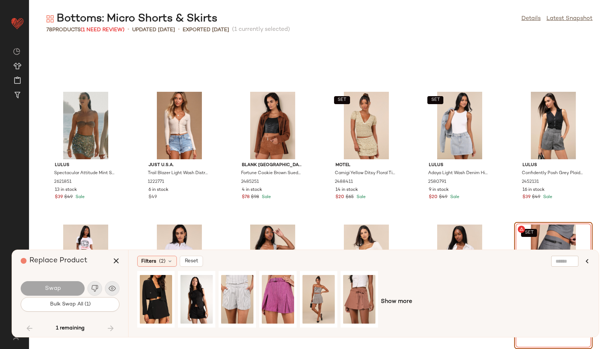
click at [543, 226] on div "SET View" at bounding box center [553, 259] width 73 height 68
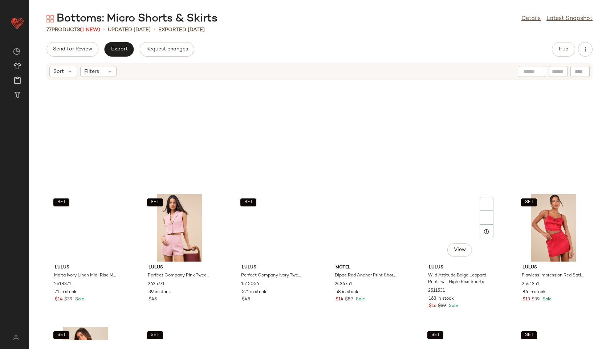
scroll to position [540, 0]
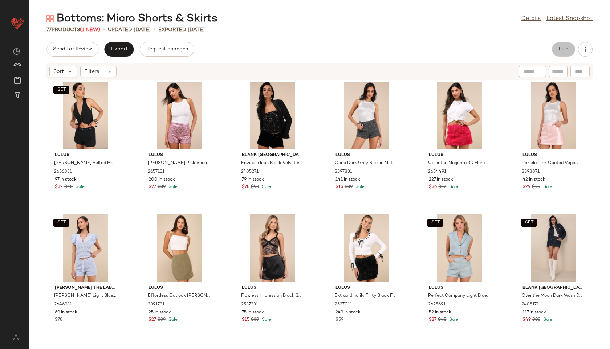
click at [560, 52] on span "Hub" at bounding box center [563, 49] width 10 height 6
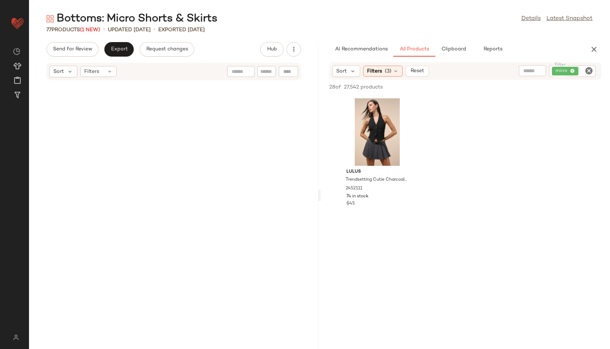
scroll to position [0, 0]
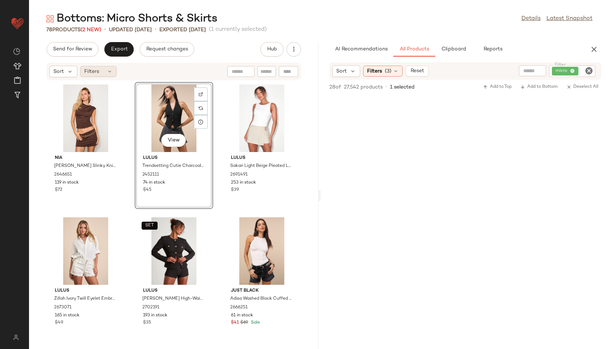
click at [96, 73] on span "Filters" at bounding box center [91, 72] width 15 height 8
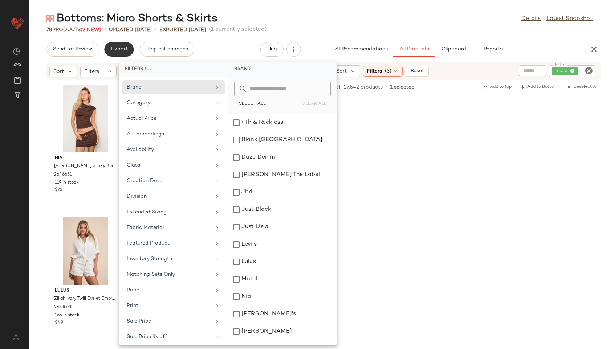
click at [122, 48] on span "Export" at bounding box center [118, 49] width 17 height 6
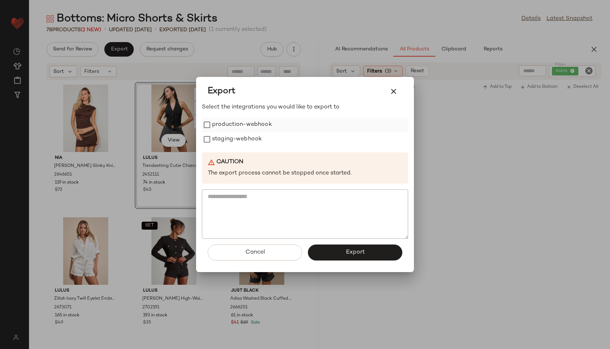
click at [215, 127] on label "production-webhook" at bounding box center [242, 125] width 60 height 15
click at [222, 138] on label "staging-webhook" at bounding box center [237, 139] width 50 height 15
click at [357, 254] on span "Export" at bounding box center [354, 252] width 19 height 7
